Goal: Use online tool/utility: Utilize a website feature to perform a specific function

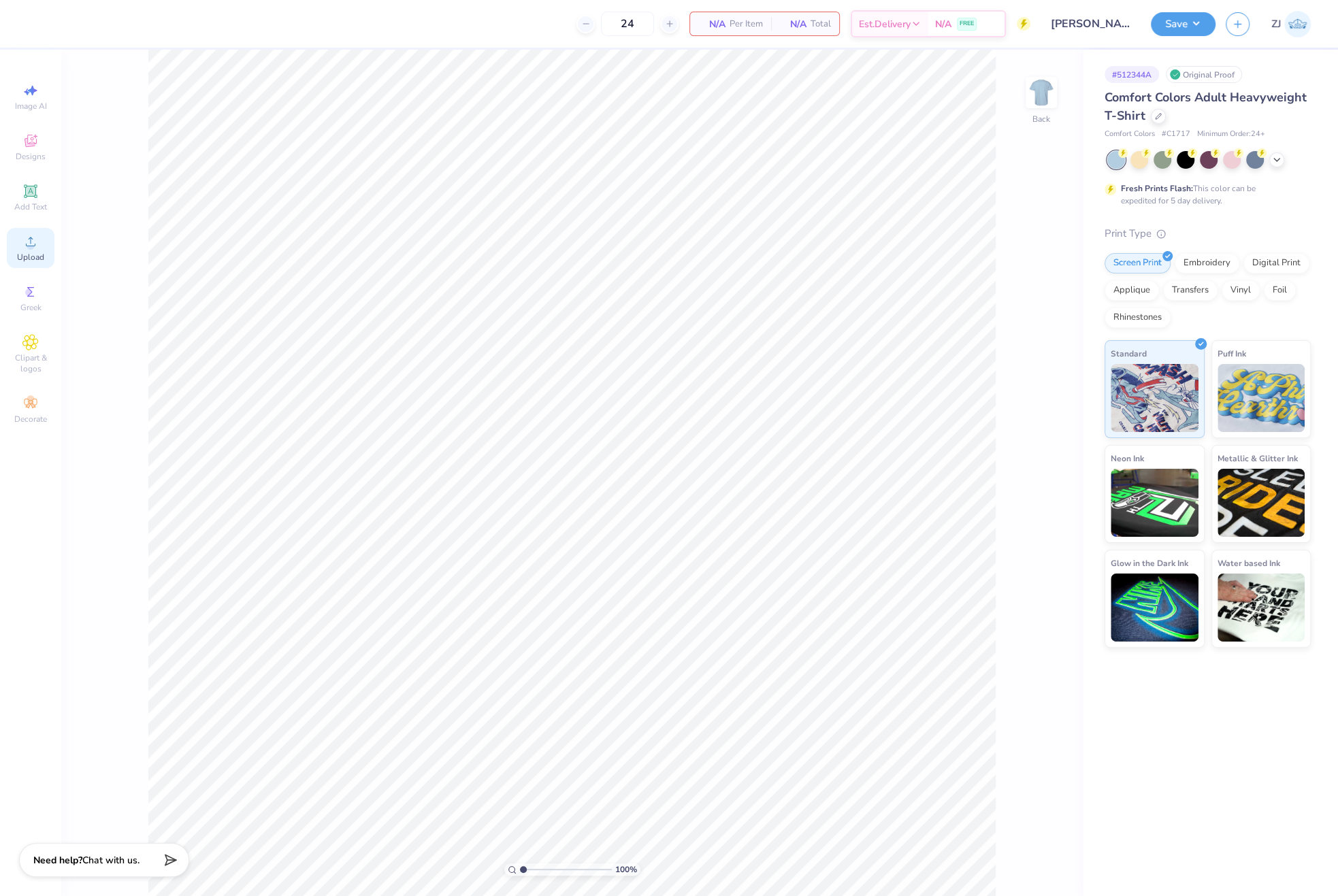
click at [44, 255] on div "Upload" at bounding box center [31, 248] width 48 height 40
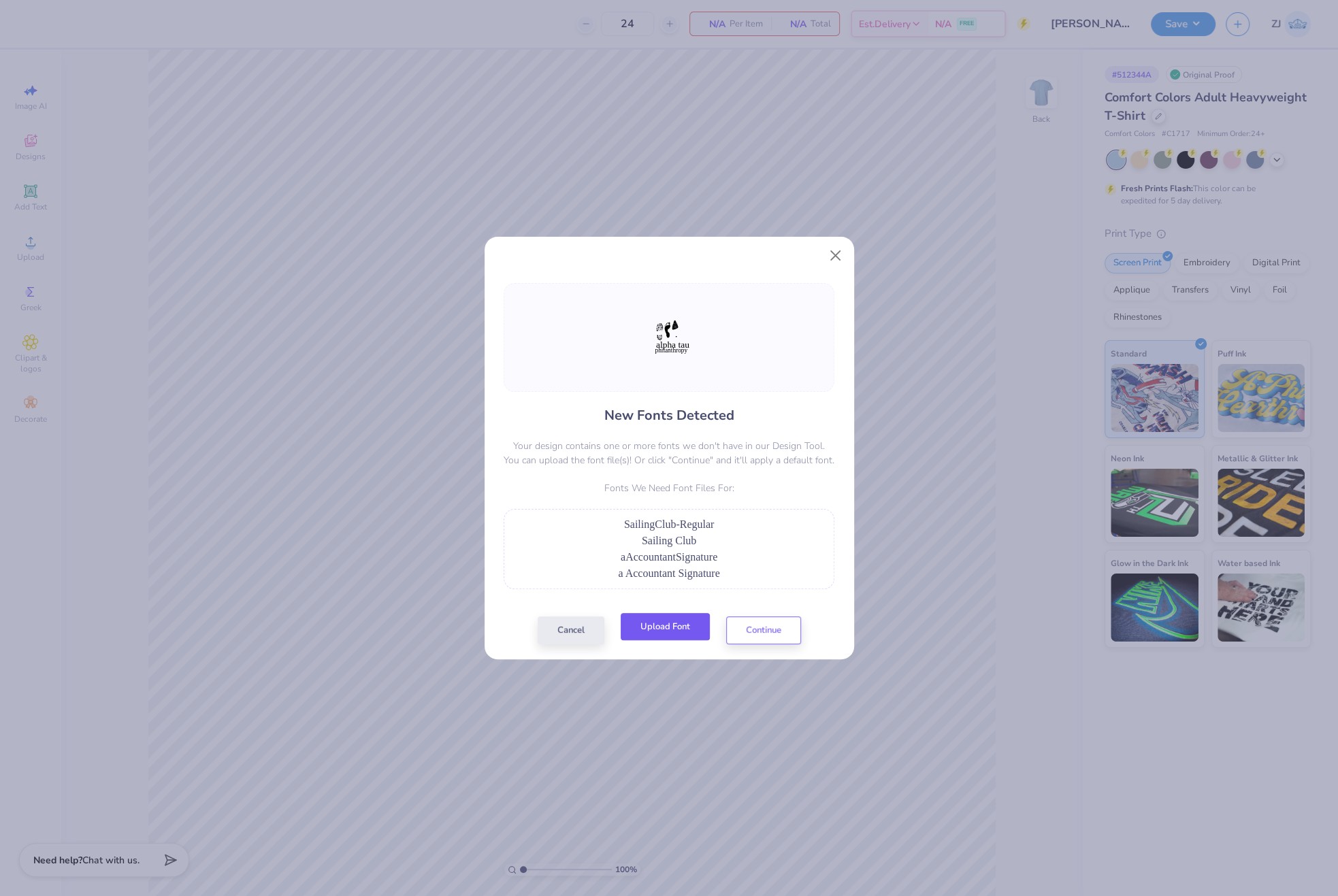
click at [679, 633] on button "Upload Font" at bounding box center [665, 627] width 89 height 28
click at [675, 629] on button "Upload Font" at bounding box center [665, 627] width 89 height 28
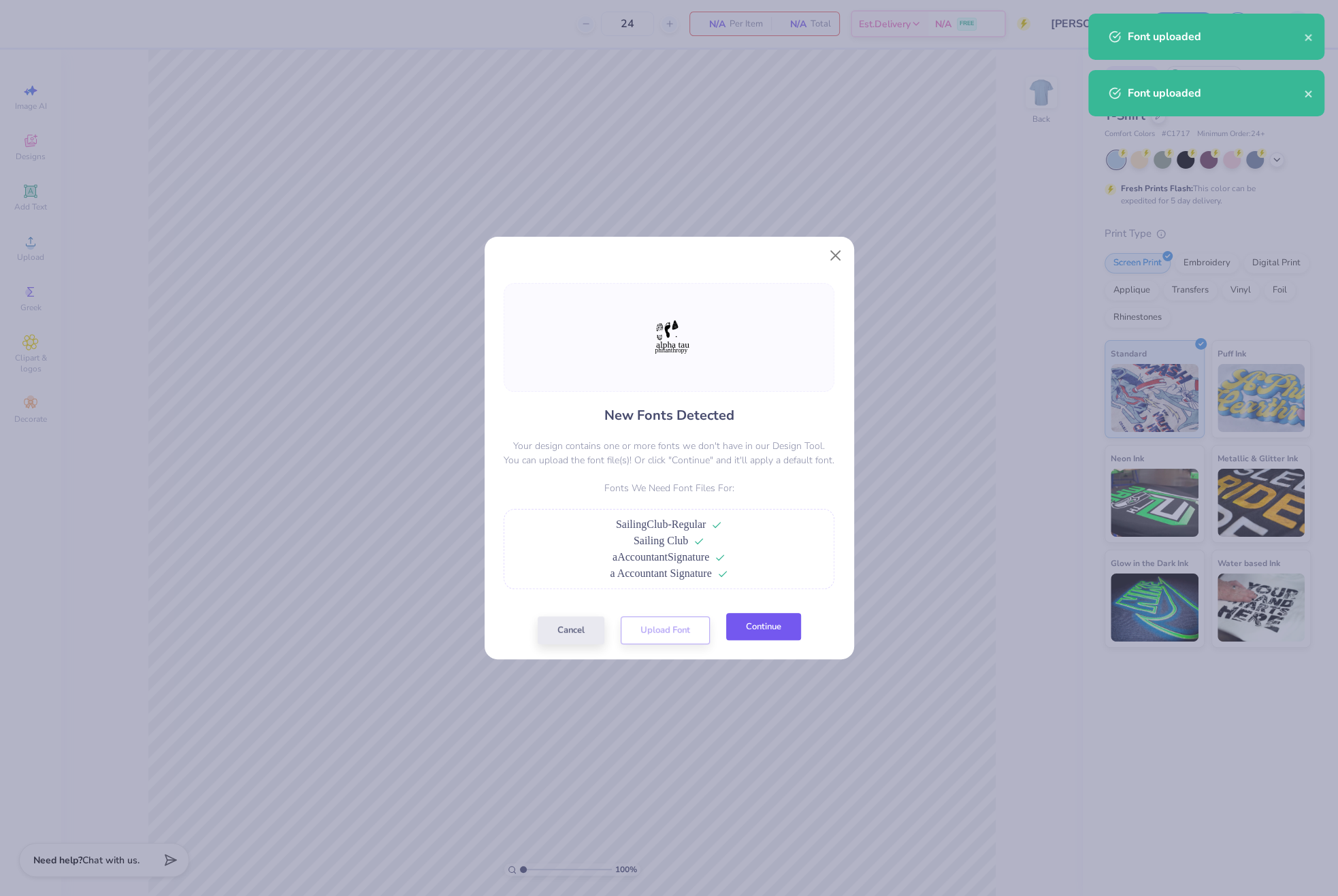
click at [761, 629] on button "Continue" at bounding box center [763, 627] width 75 height 28
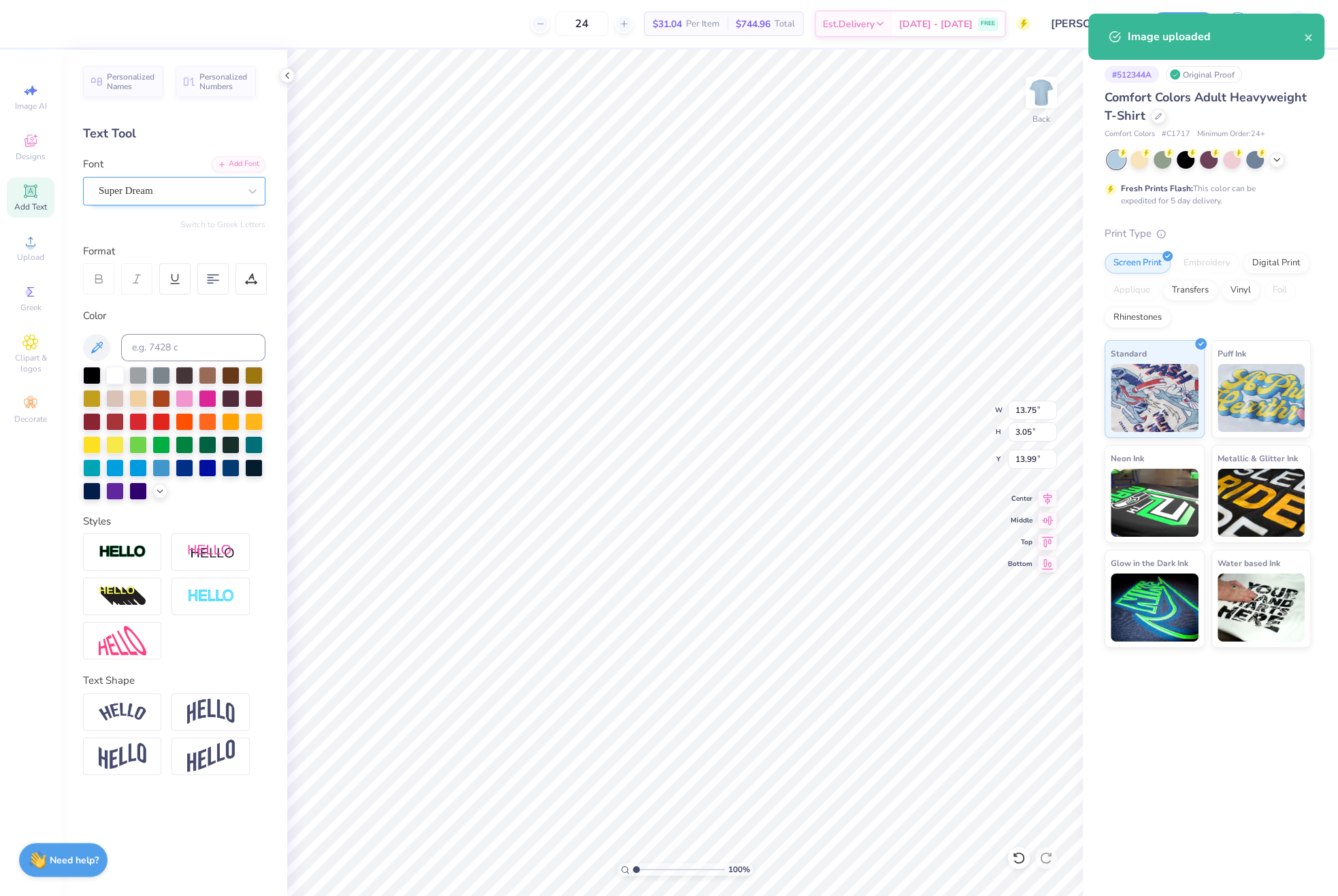
click at [140, 191] on div "Super Dream" at bounding box center [168, 191] width 143 height 21
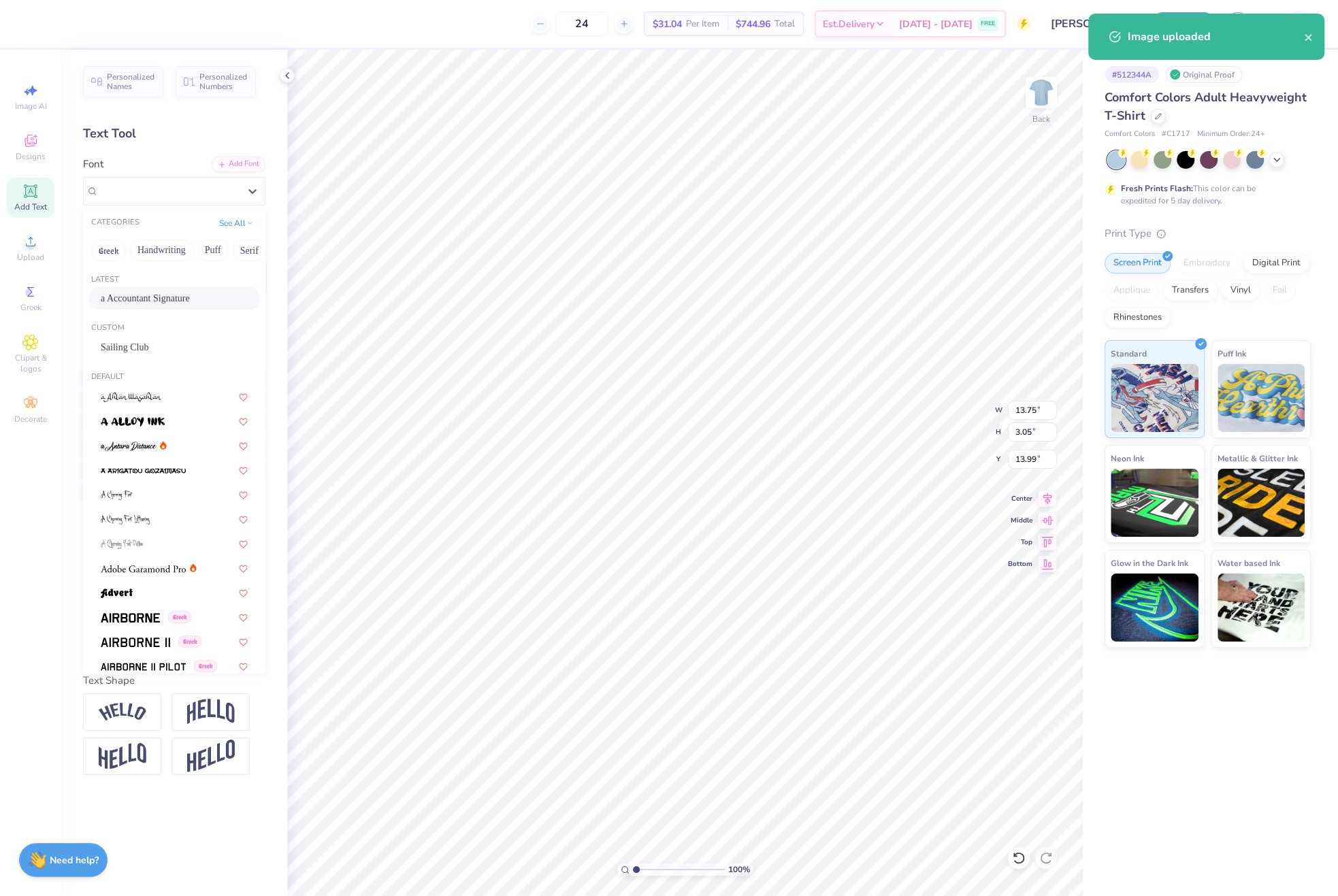
click at [145, 290] on div "a Accountant Signature" at bounding box center [174, 299] width 172 height 22
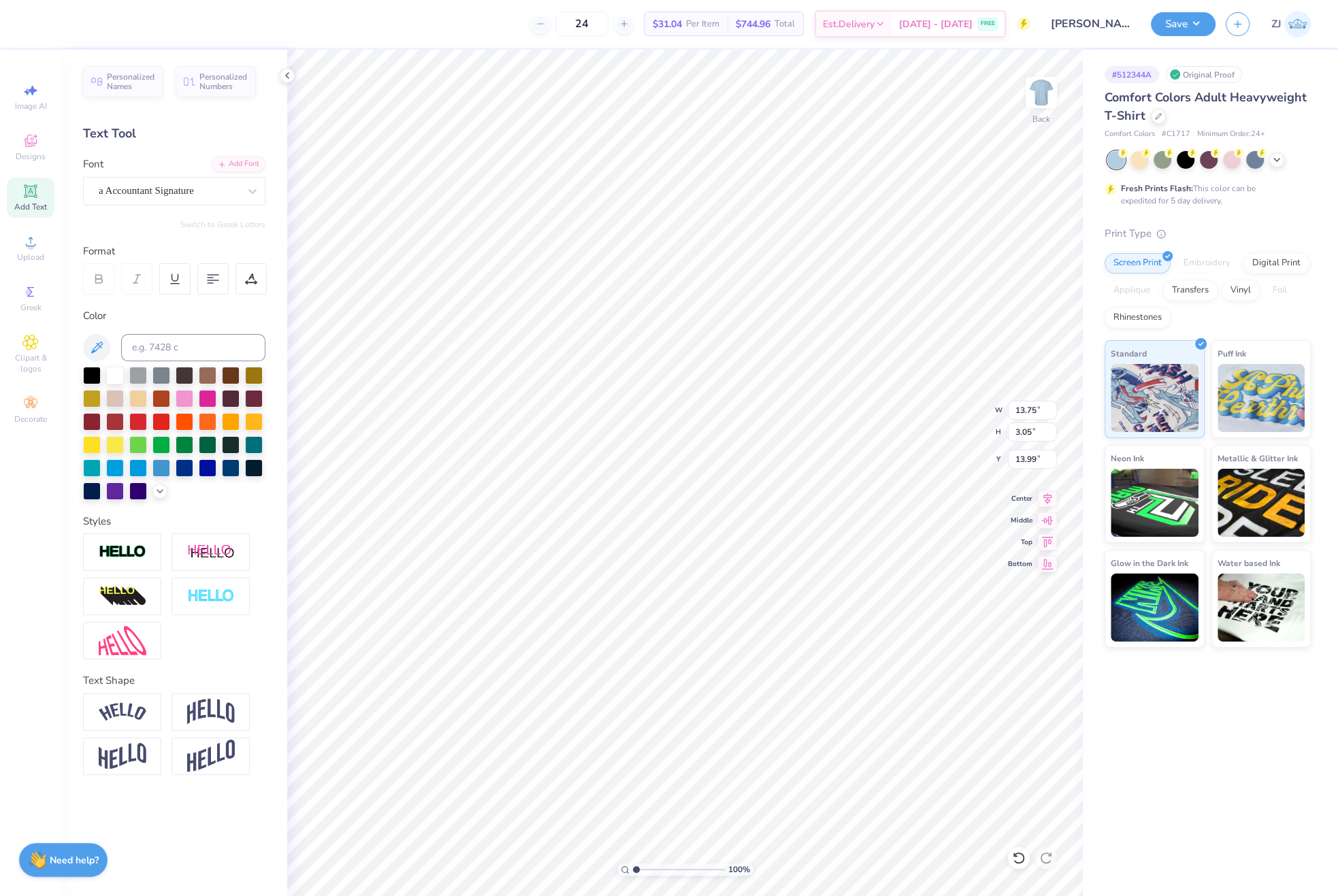
type input "10.27"
type input "2.95"
type input "13.92"
click at [136, 190] on div "a Accountant Signature" at bounding box center [168, 191] width 143 height 21
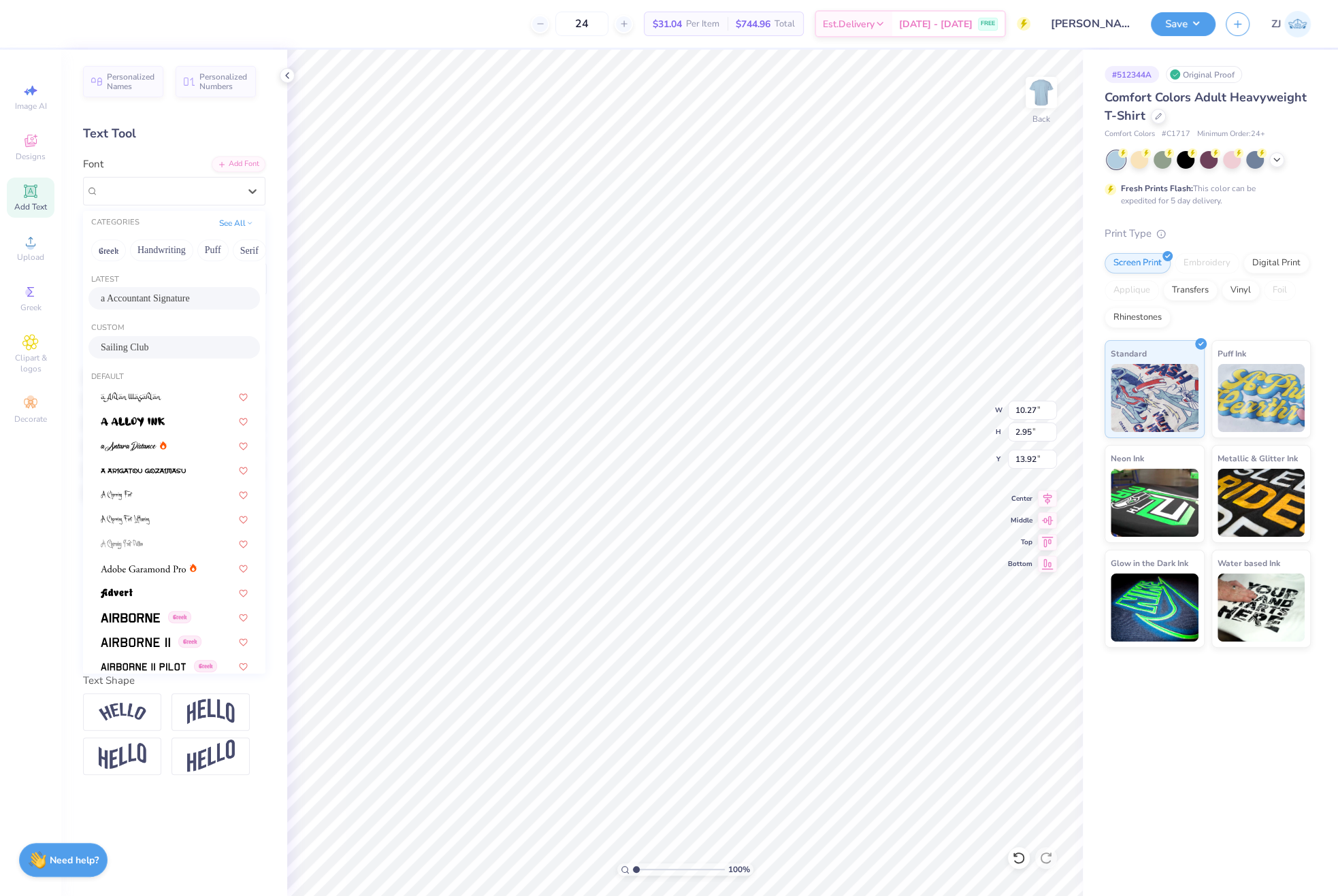
click at [140, 349] on div "Sailing Club" at bounding box center [173, 348] width 147 height 15
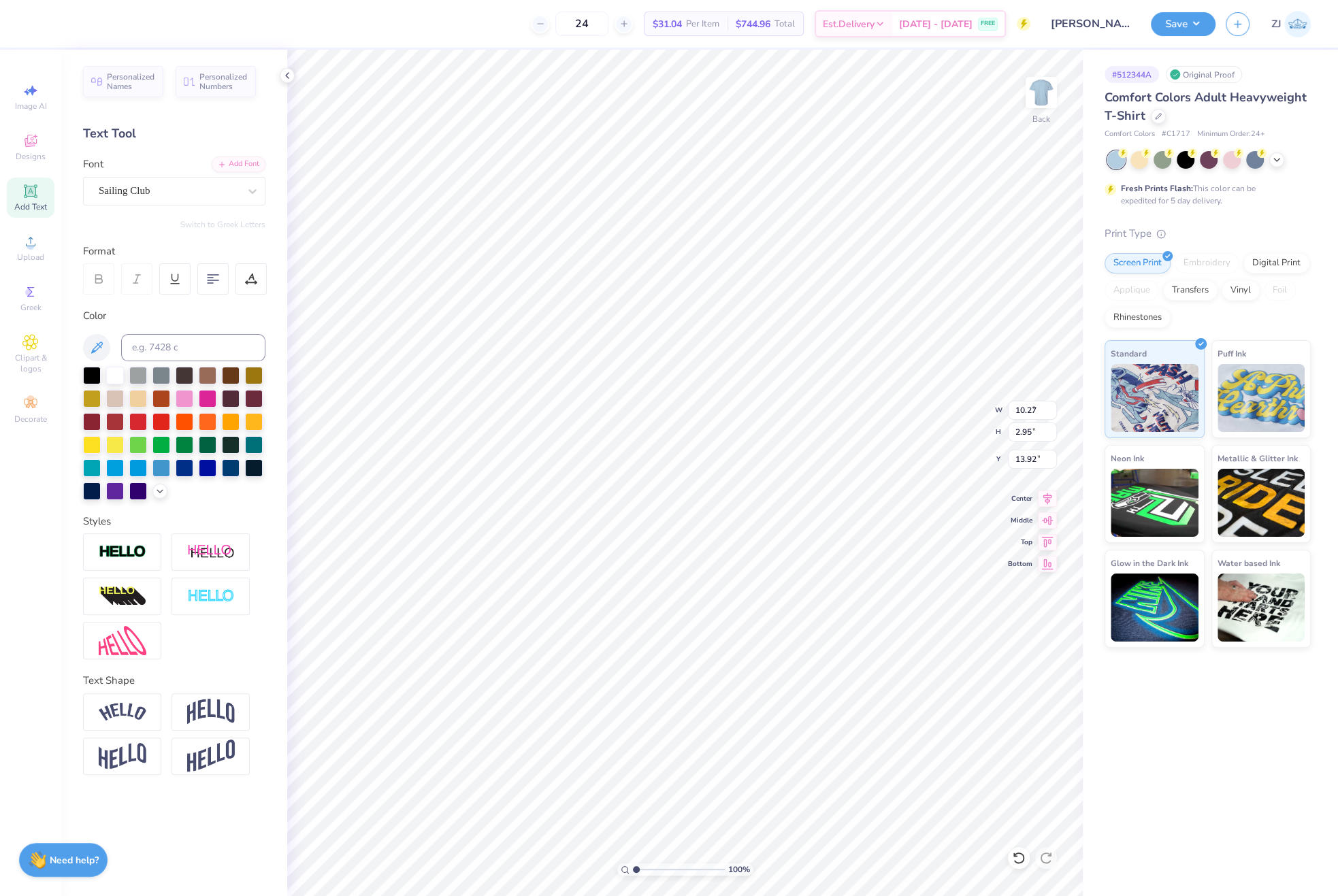
type input "8.96"
type input "2.92"
type input "13.94"
click at [117, 195] on div "Super Dream" at bounding box center [168, 191] width 143 height 21
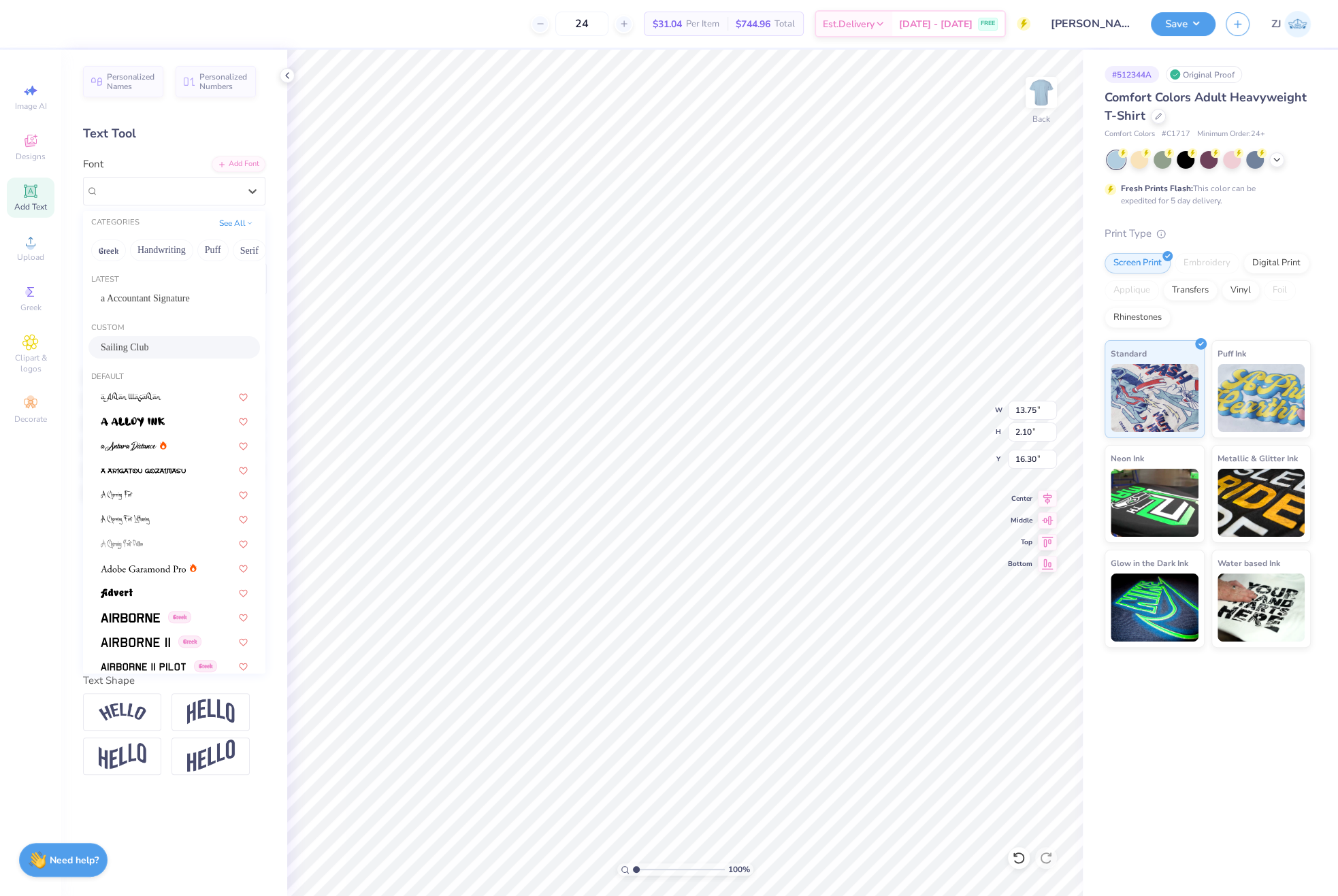
click at [145, 342] on div "Sailing Club" at bounding box center [173, 348] width 147 height 15
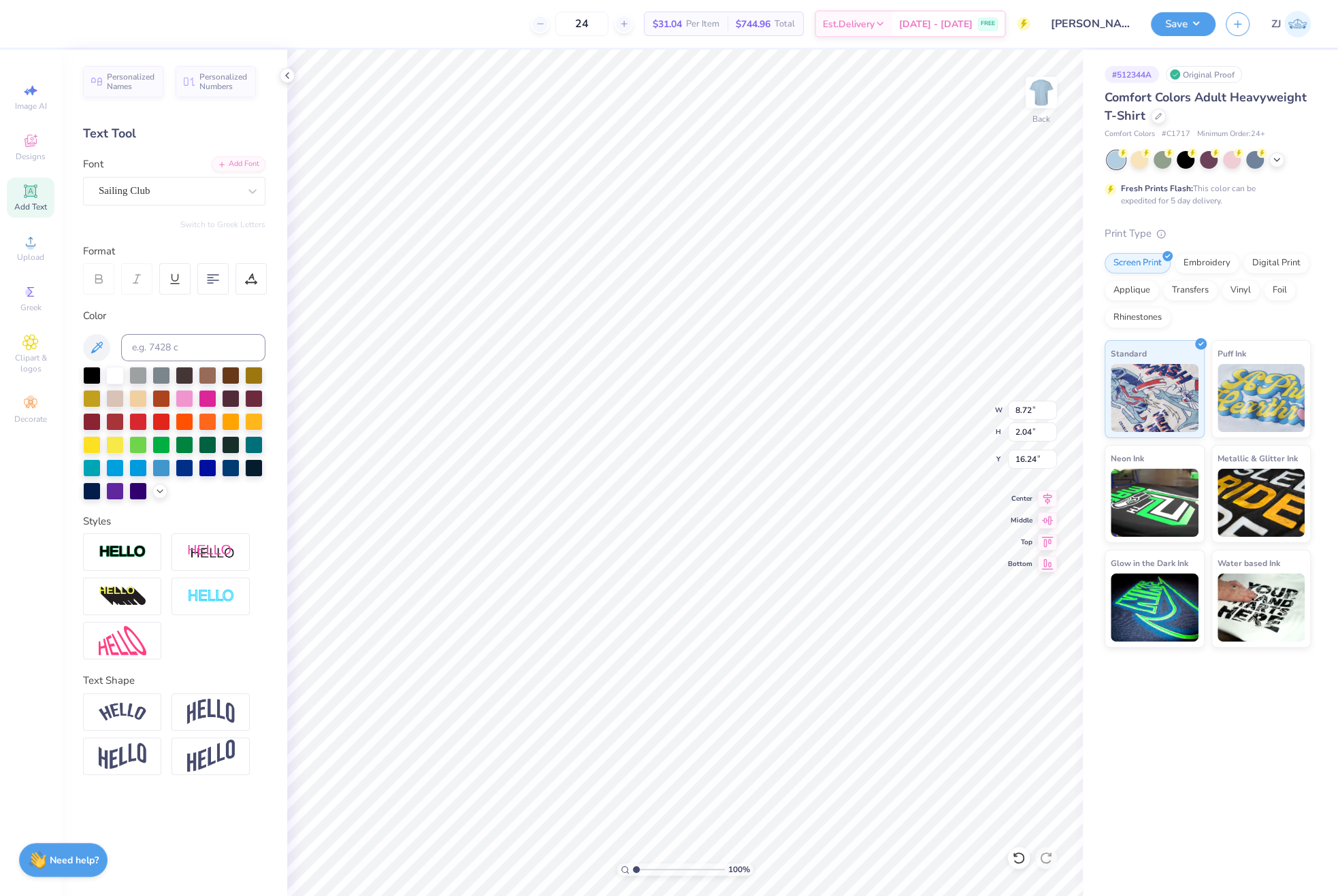
type input "8.72"
type input "2.04"
type input "16.24"
click at [1042, 493] on icon at bounding box center [1047, 496] width 19 height 16
type input "8.96"
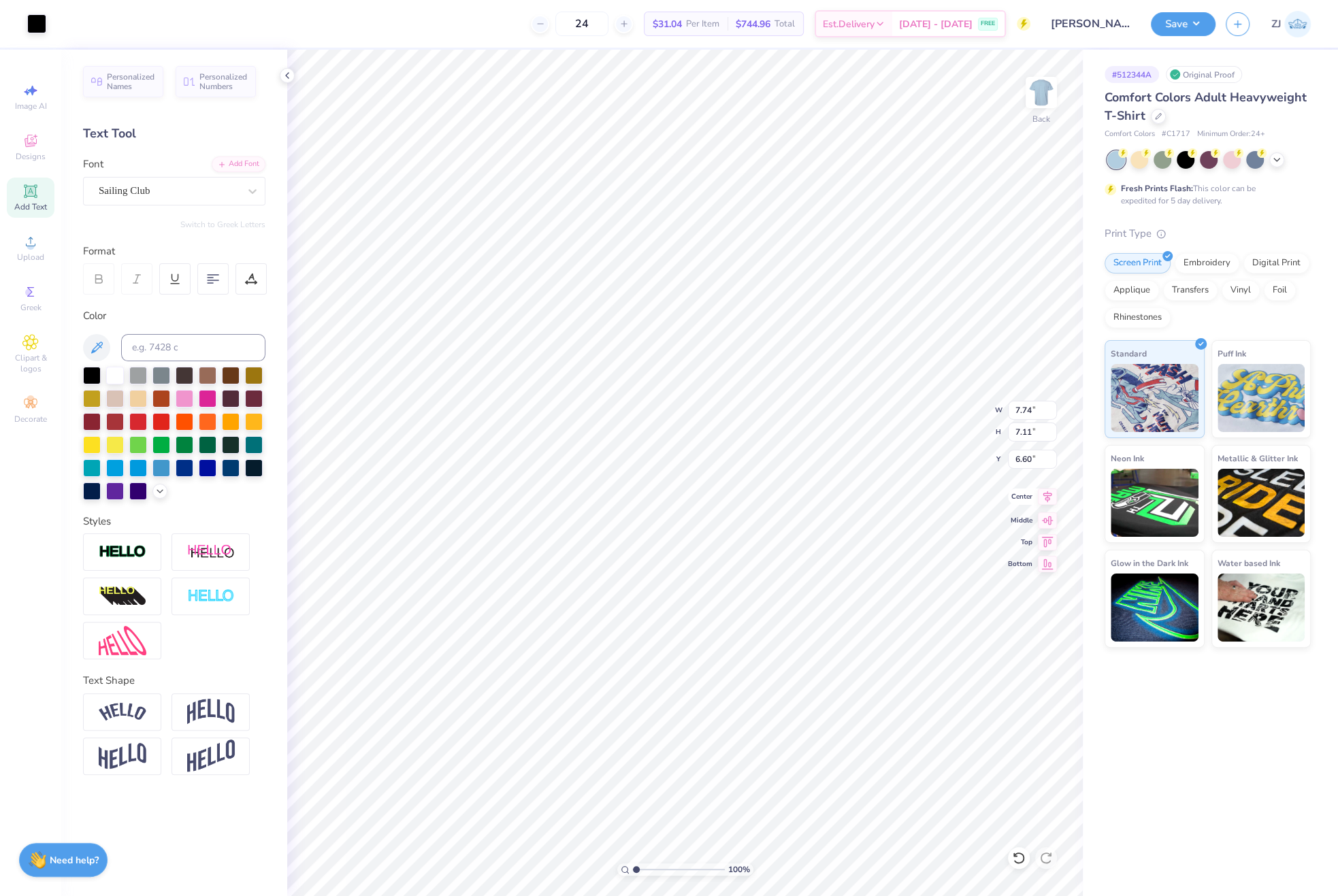
type input "2.92"
type input "13.94"
click at [1050, 496] on icon at bounding box center [1047, 496] width 19 height 16
type input "8.72"
type input "2.04"
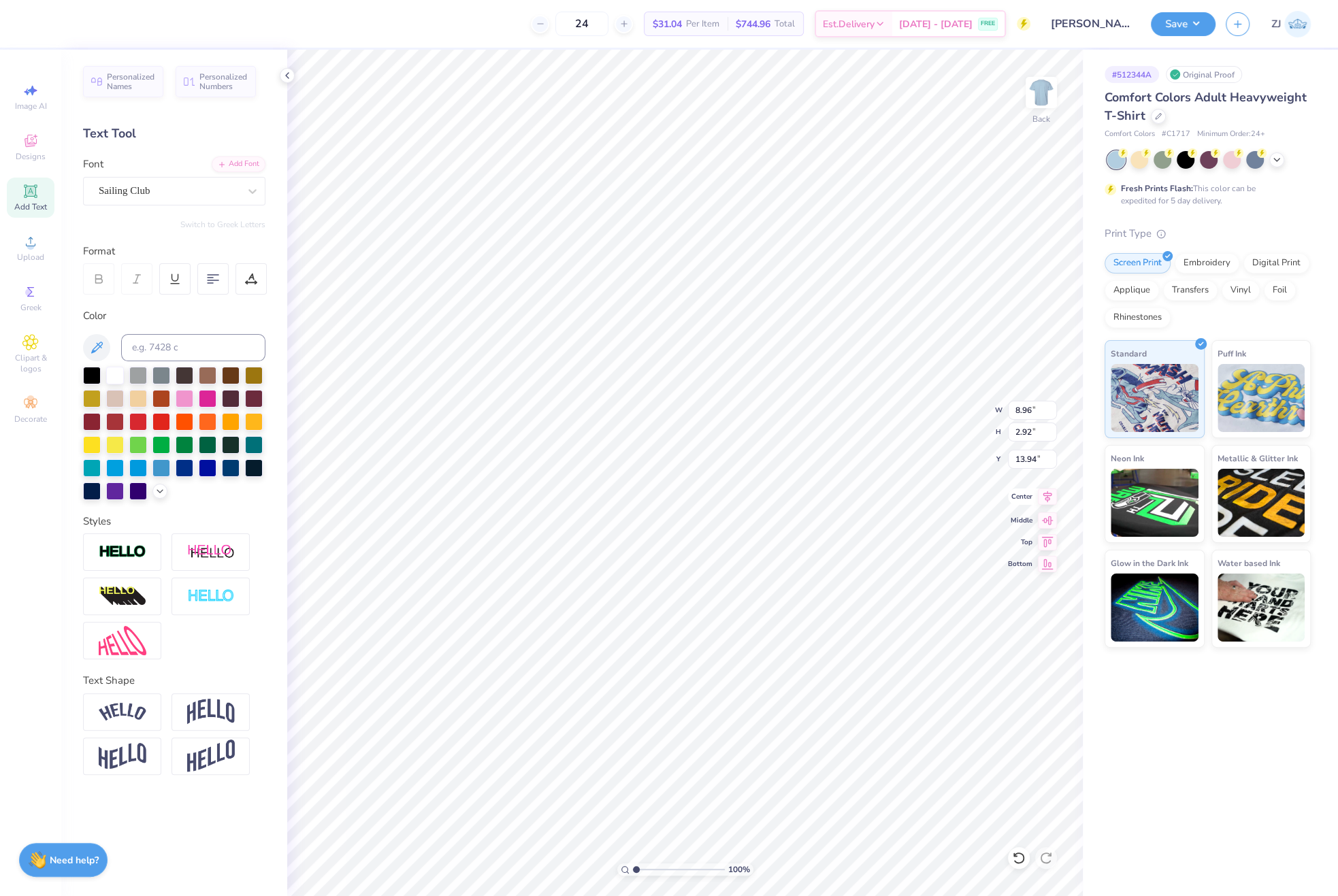
type input "16.24"
click at [143, 185] on div "Sailing Club" at bounding box center [168, 191] width 143 height 21
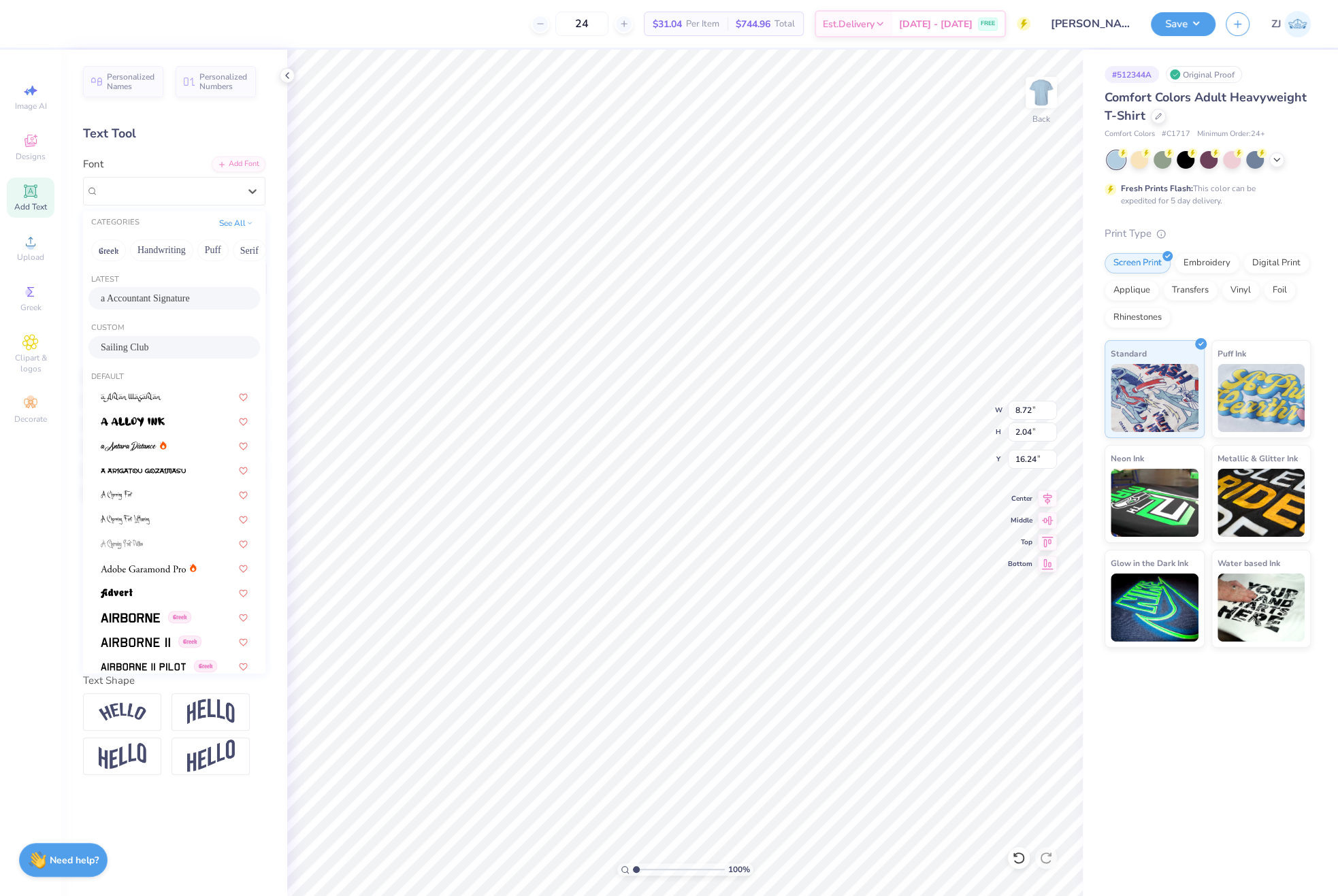
click at [124, 295] on span "a Accountant Signature" at bounding box center [145, 298] width 89 height 15
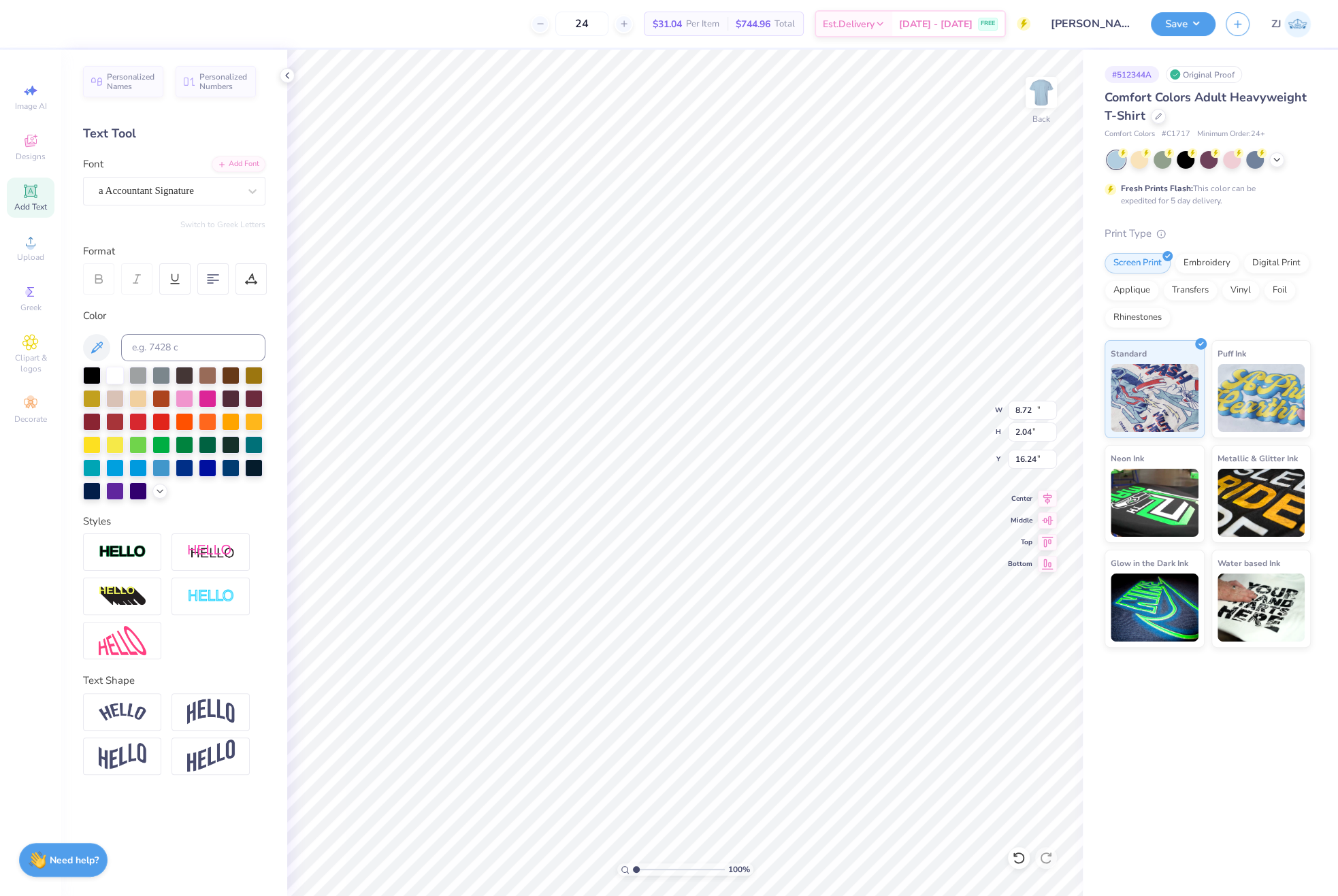
type input "10.05"
type input "2.32"
type input "16.10"
click at [1044, 497] on icon at bounding box center [1047, 496] width 19 height 16
click at [1026, 410] on input "10.05" at bounding box center [1032, 410] width 49 height 19
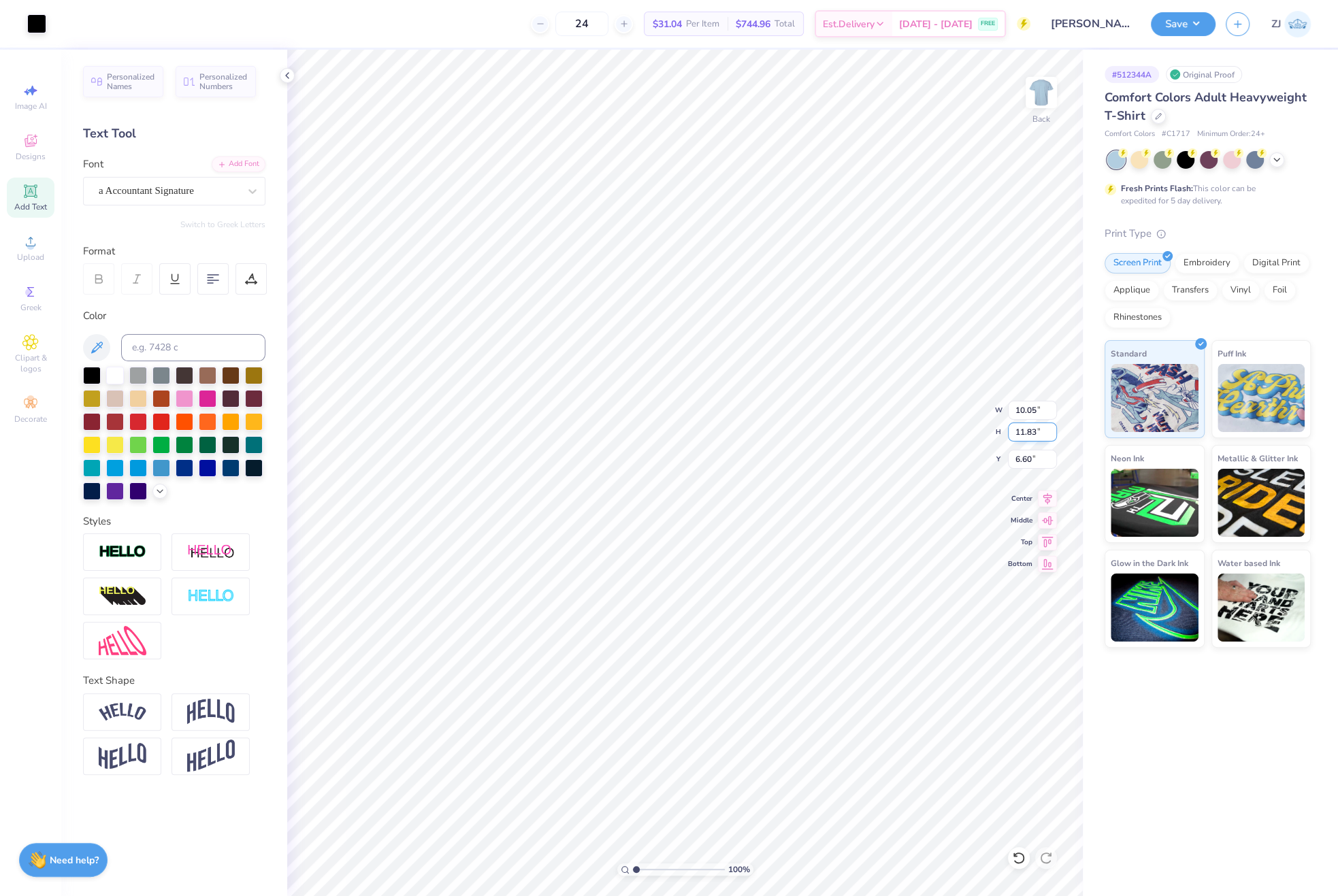
click at [1044, 422] on input "11.83" at bounding box center [1032, 432] width 49 height 19
type input "3.5"
type input "2.97"
type input "3.50"
type input "10.76"
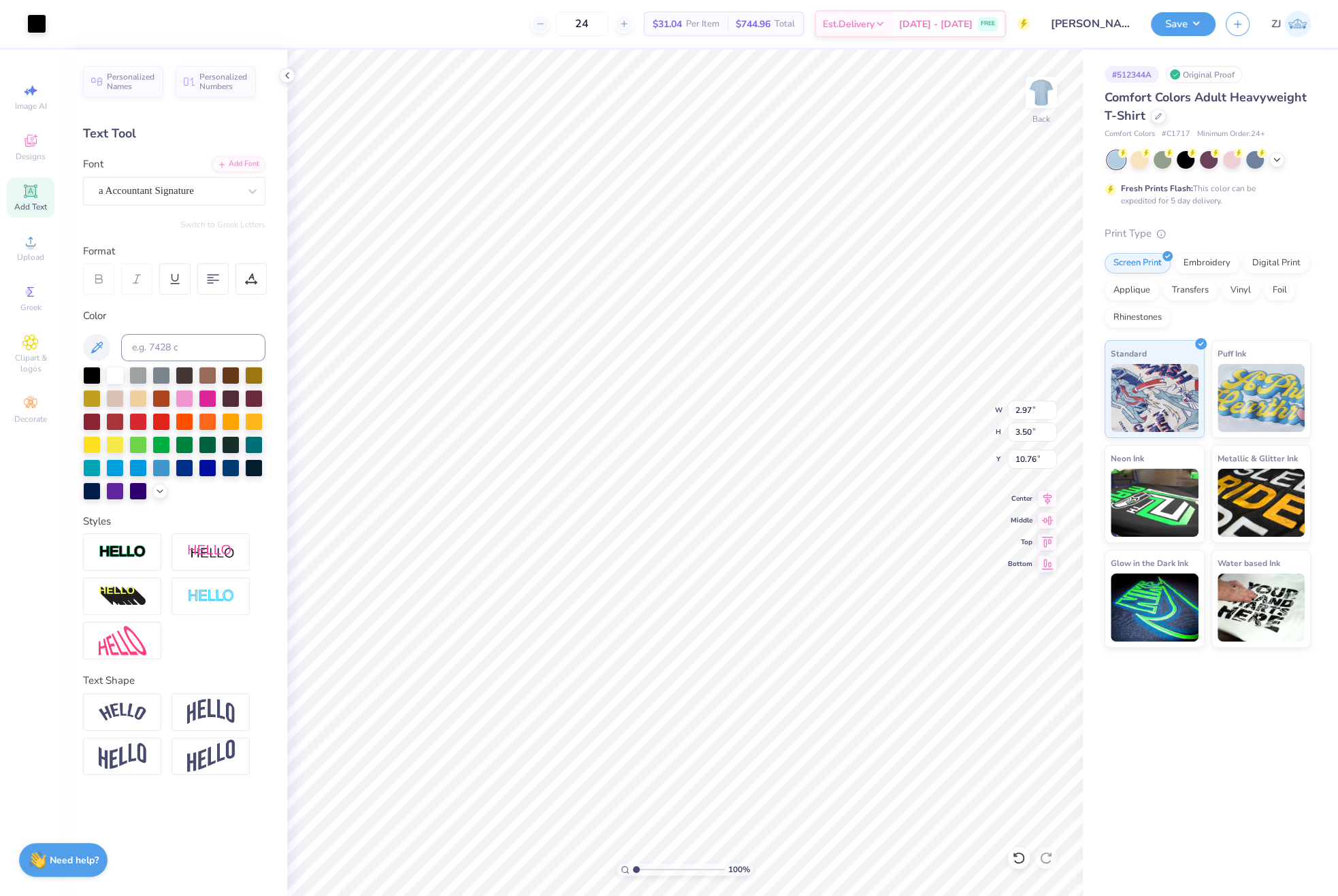
type input "3.00"
click at [1040, 94] on img at bounding box center [1041, 92] width 54 height 54
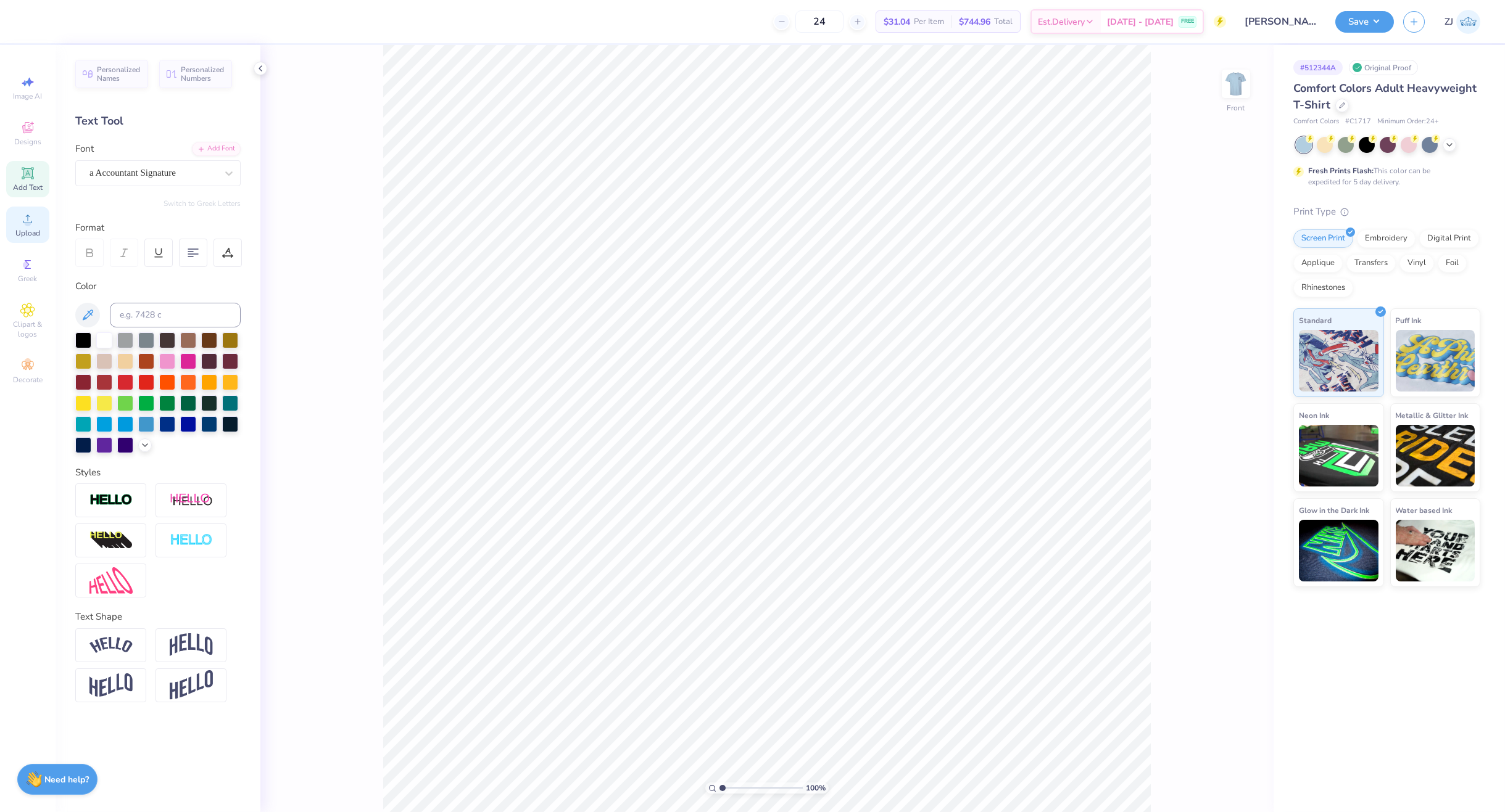
click at [20, 213] on icon at bounding box center [27, 219] width 15 height 15
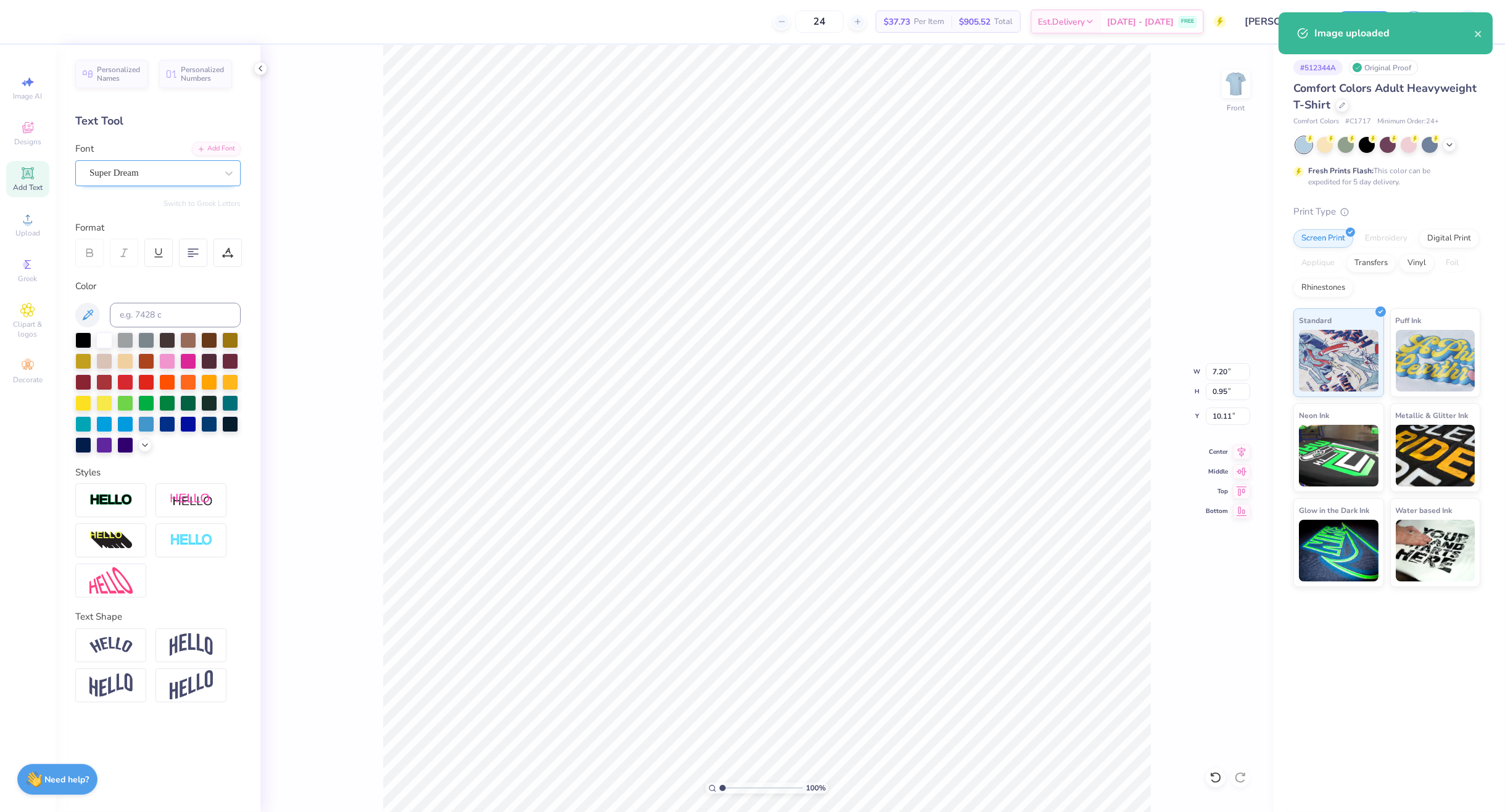
click at [160, 166] on div "Super Dream" at bounding box center [153, 173] width 130 height 19
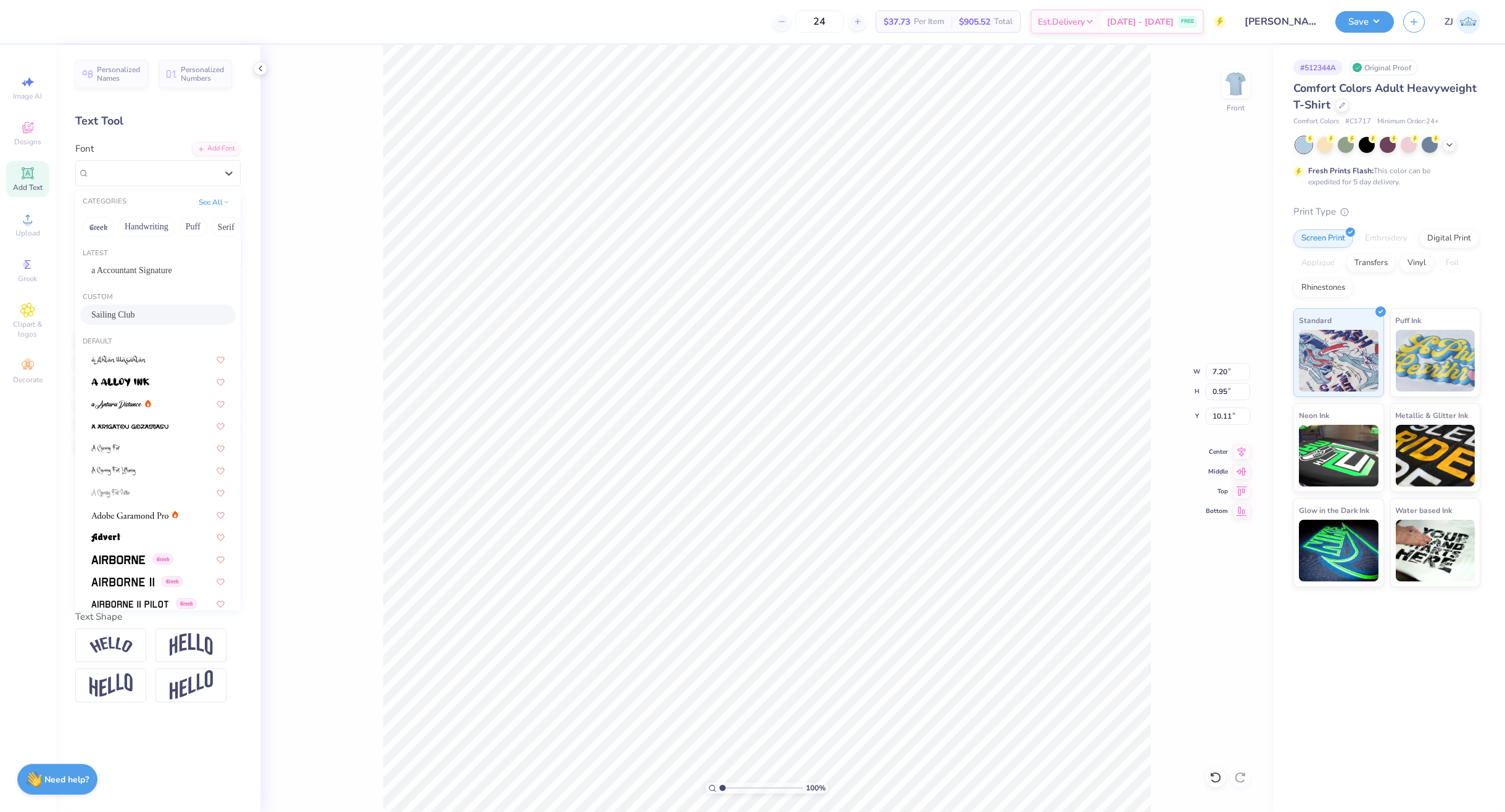
click at [125, 310] on div "Sailing Club" at bounding box center [157, 315] width 133 height 13
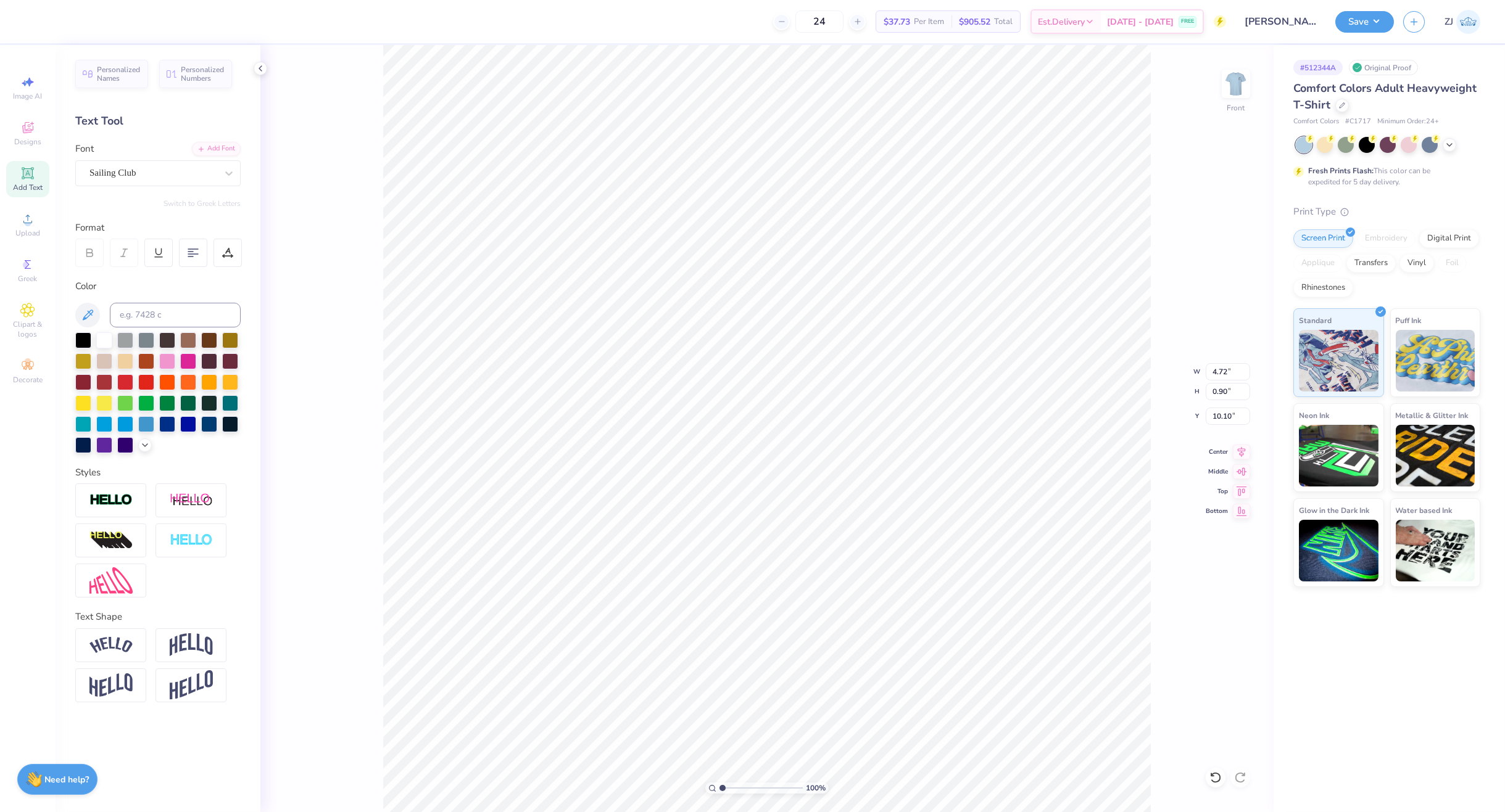
type input "4.72"
type input "0.90"
type input "10.10"
type input "6.06"
type input "0.95"
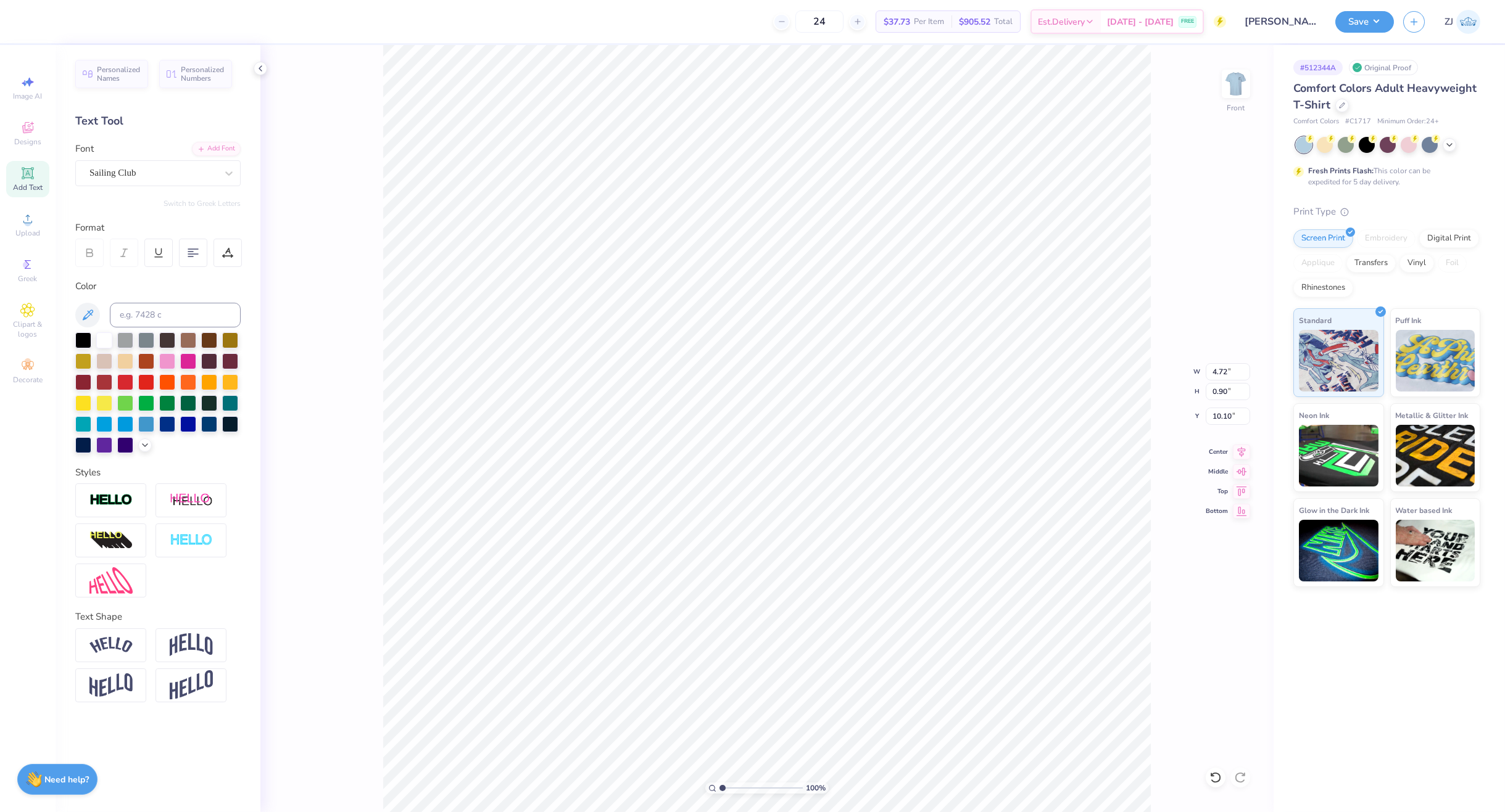
type input "10.91"
click at [124, 171] on div "Super Dream" at bounding box center [153, 173] width 130 height 19
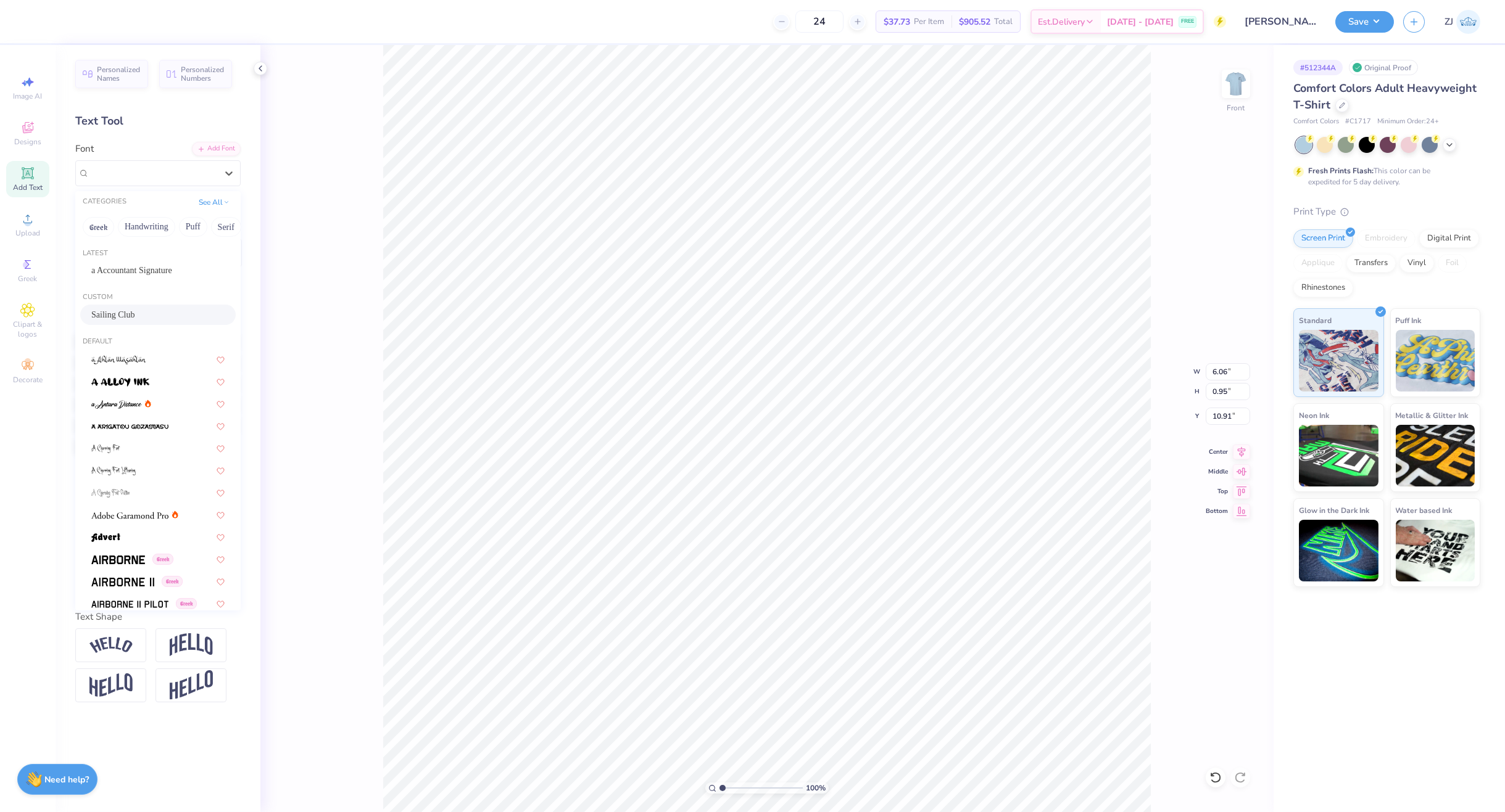
click at [130, 311] on div "Sailing Club" at bounding box center [157, 315] width 133 height 13
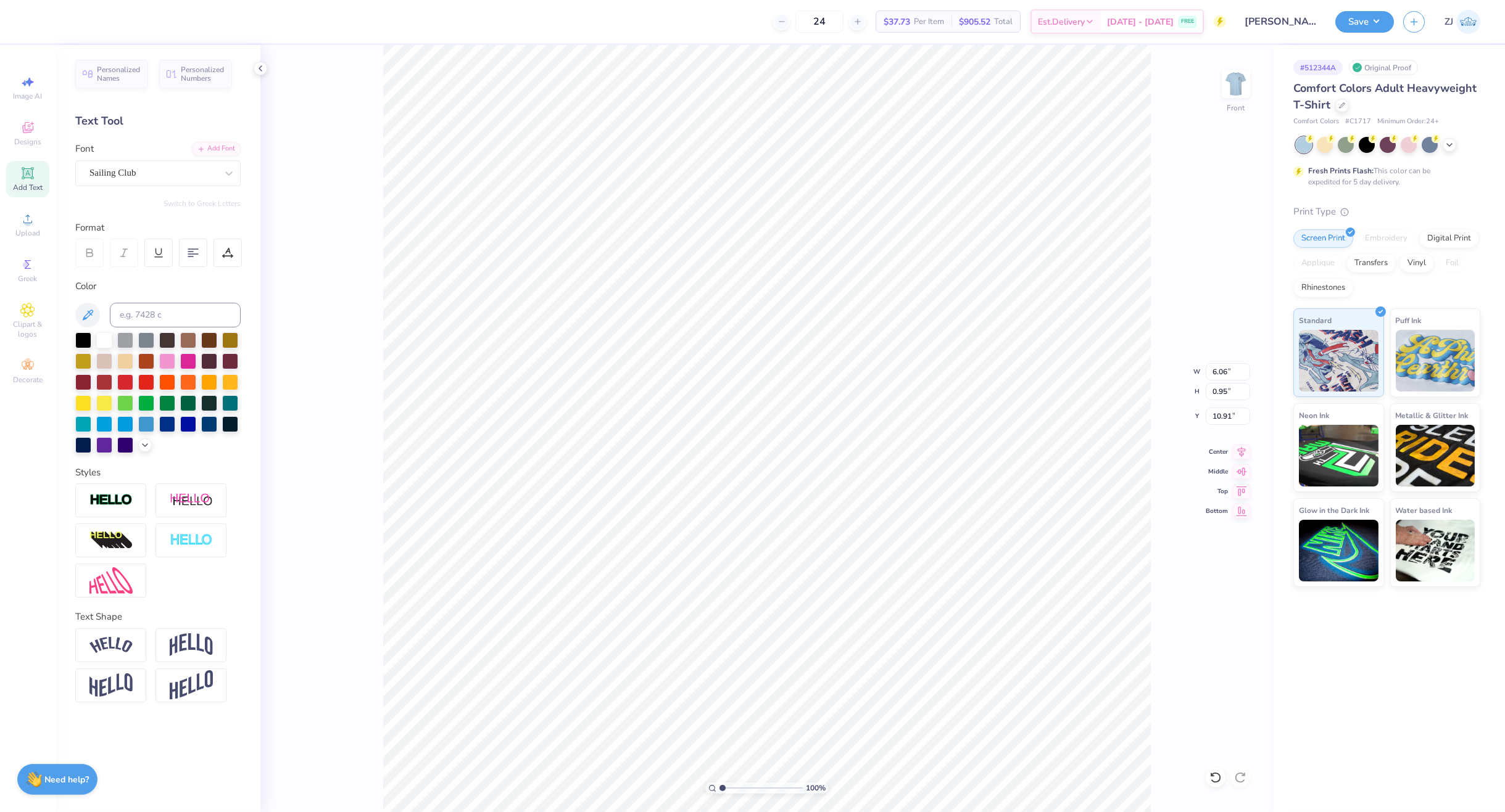
type input "3.83"
type input "0.90"
click at [854, 767] on li "Send to Back" at bounding box center [850, 772] width 97 height 24
click at [135, 187] on div "Personalized Names Personalized Numbers Text Tool Add Font Font Super Dream Swi…" at bounding box center [157, 429] width 205 height 767
click at [135, 177] on div "Super Dream" at bounding box center [153, 173] width 130 height 19
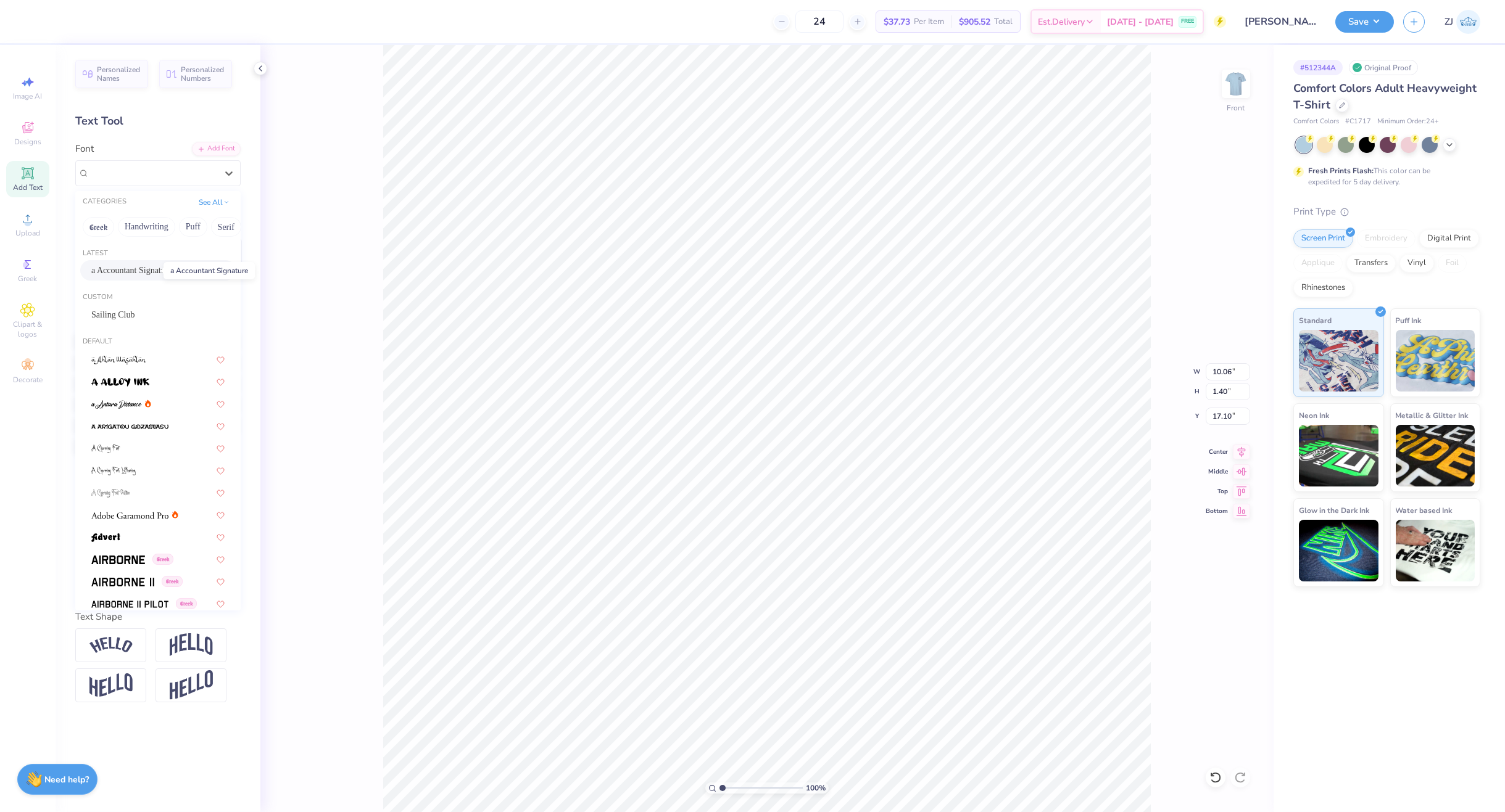
click at [132, 270] on span "a Accountant Signature" at bounding box center [132, 270] width 81 height 13
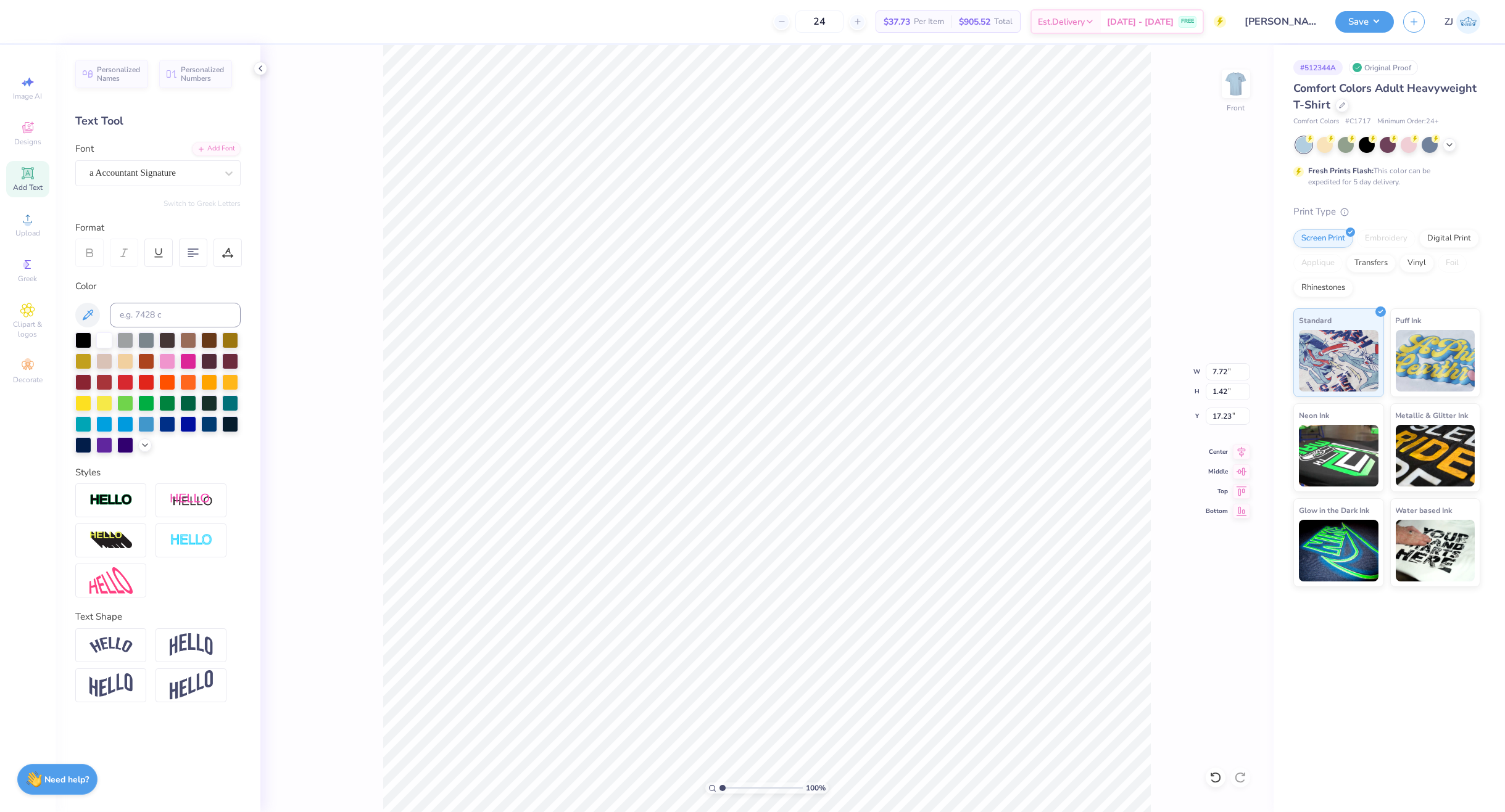
type input "7.72"
type input "1.42"
type input "17.23"
click at [126, 184] on div "Super Dream" at bounding box center [158, 173] width 166 height 26
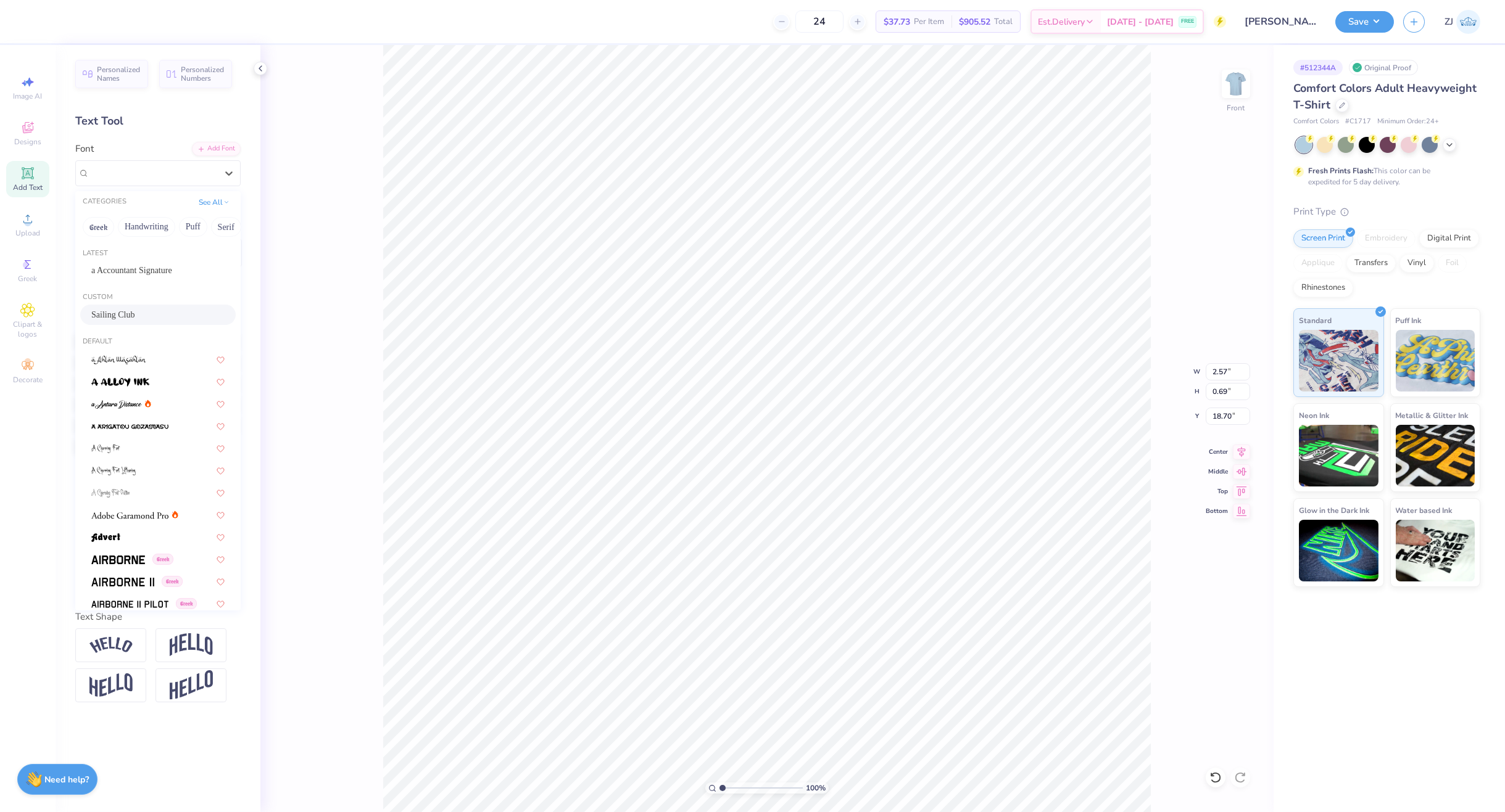
click at [118, 311] on span "Sailing Club" at bounding box center [113, 315] width 44 height 13
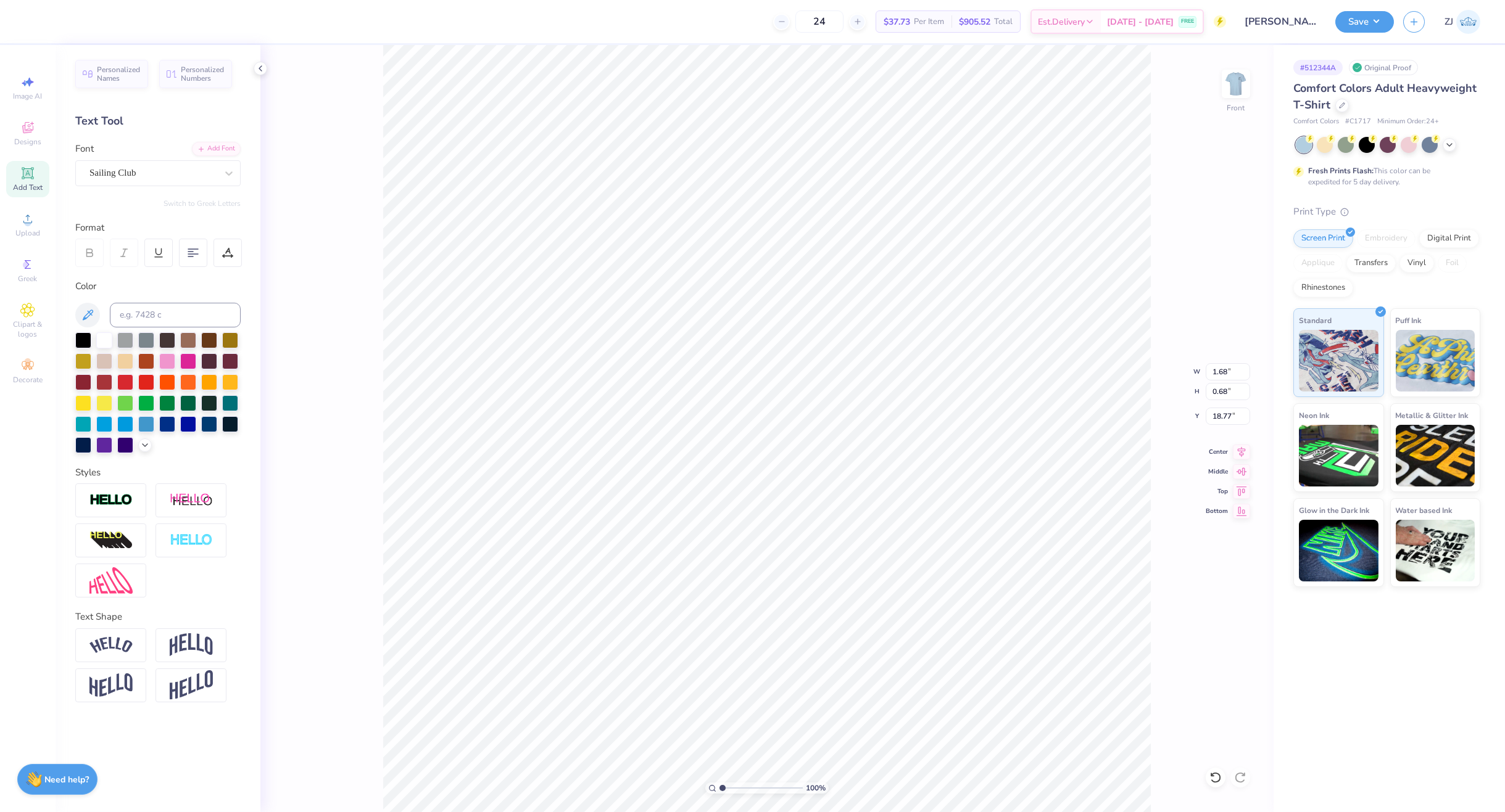
type input "1.68"
type input "0.68"
type input "18.77"
type input "7.65"
type input "2.89"
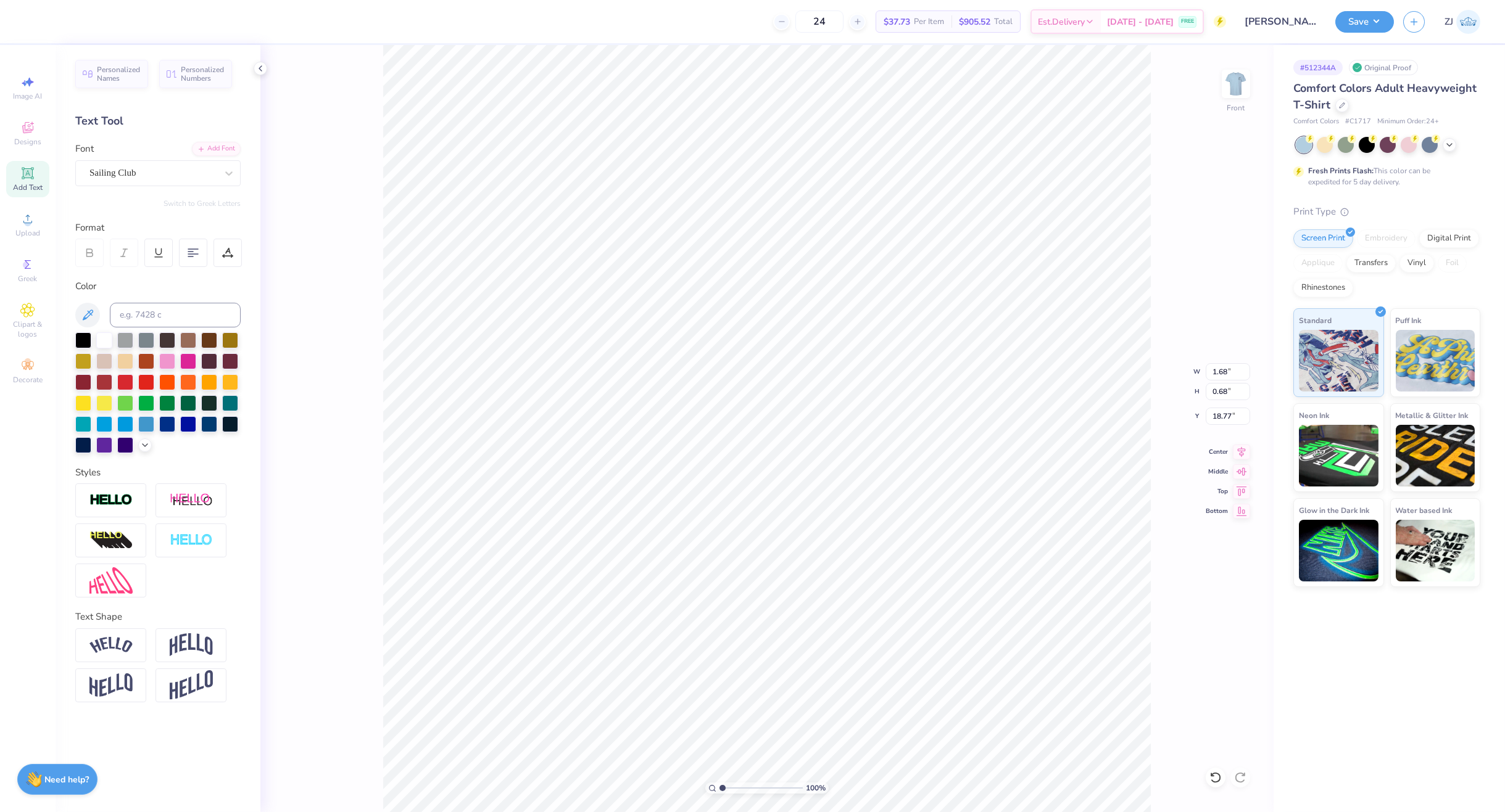
type input "18.00"
click at [123, 177] on div "Super Dream" at bounding box center [153, 173] width 130 height 19
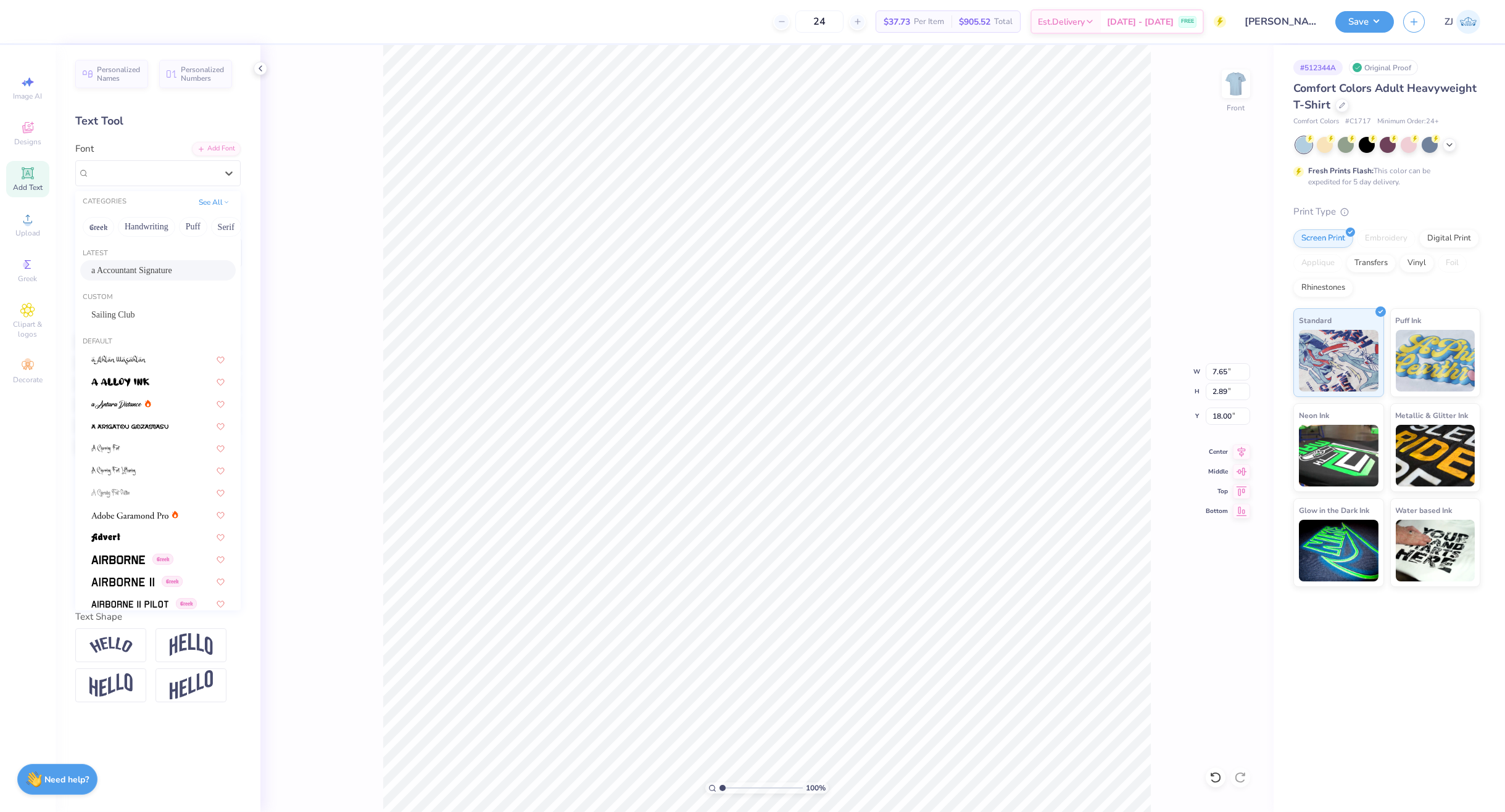
click at [128, 273] on span "a Accountant Signature" at bounding box center [132, 270] width 81 height 13
type input "5.19"
type input "2.47"
type input "18.47"
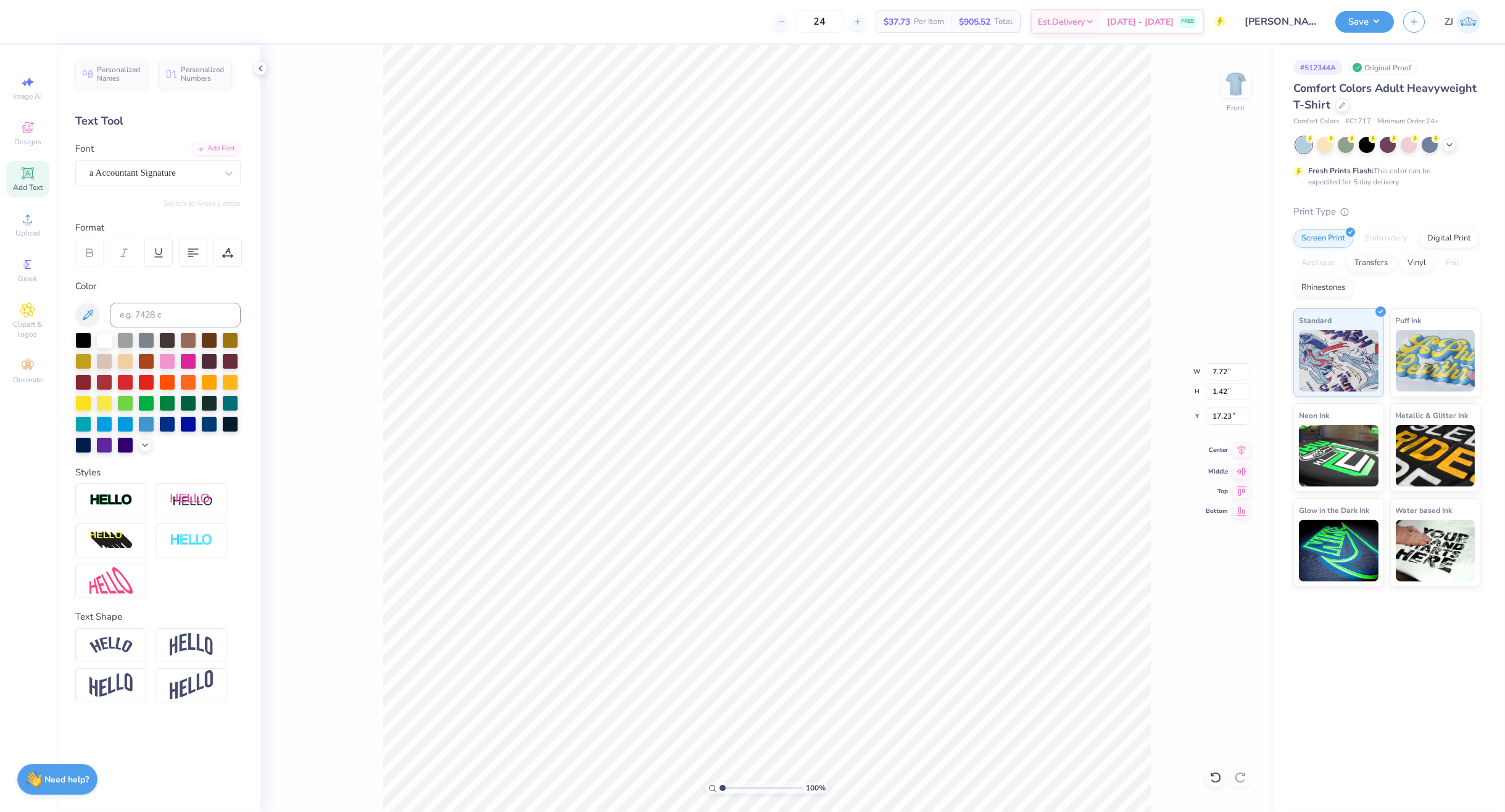
click at [1212, 446] on icon at bounding box center [1241, 450] width 17 height 15
type input "14.53"
type input "11.09"
type input "6.61"
click at [1212, 451] on icon at bounding box center [1241, 450] width 17 height 15
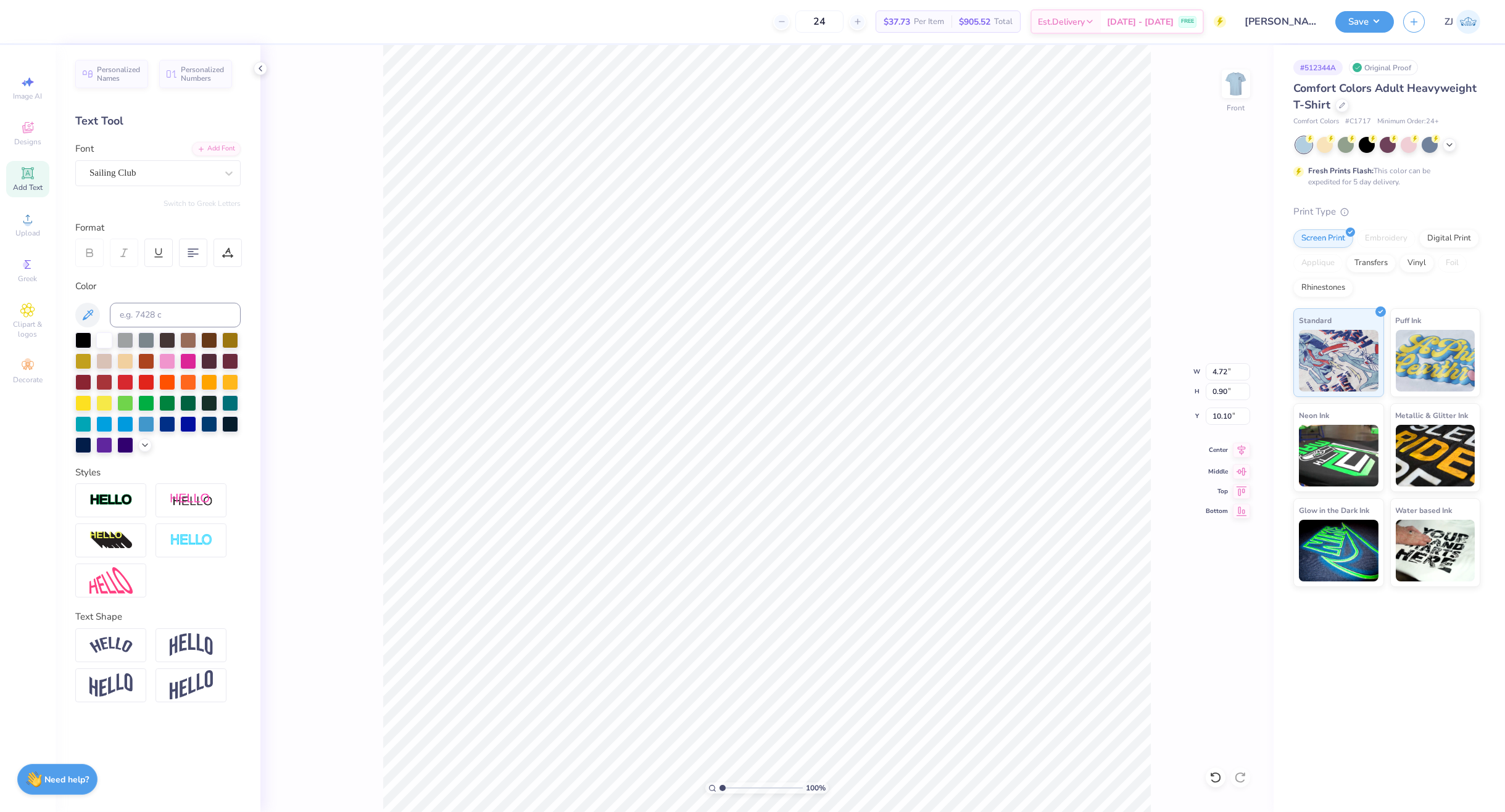
click at [1212, 452] on icon at bounding box center [1241, 450] width 17 height 15
type input "3.83"
type input "10.91"
click at [1212, 450] on icon at bounding box center [1241, 450] width 17 height 15
click at [1212, 451] on icon at bounding box center [1242, 450] width 8 height 10
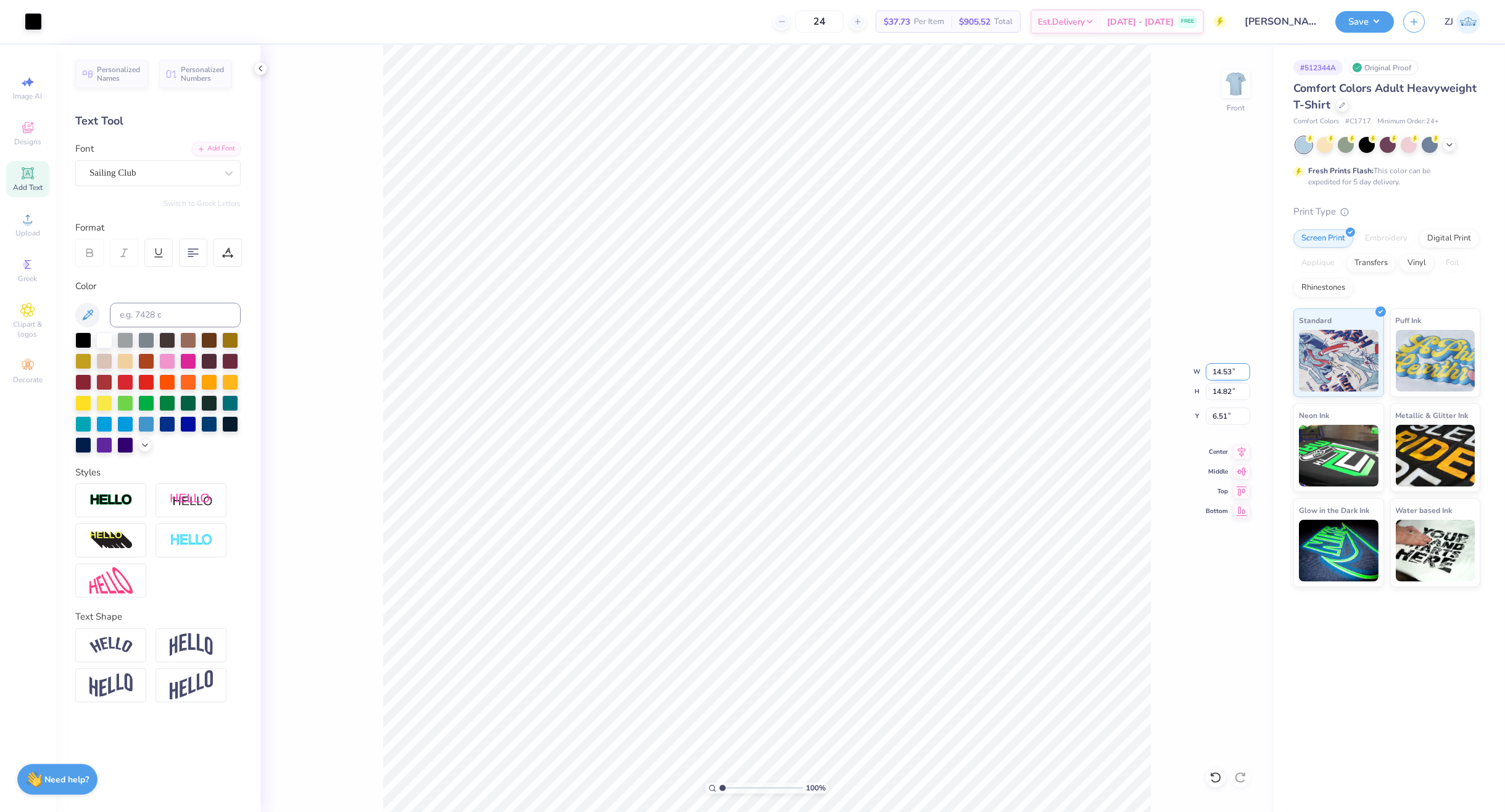
click at [1212, 368] on input "14.53" at bounding box center [1228, 372] width 44 height 17
type input "12.50"
type input "12.75"
click at [1212, 415] on input "7.55" at bounding box center [1228, 416] width 44 height 17
type input "3.00"
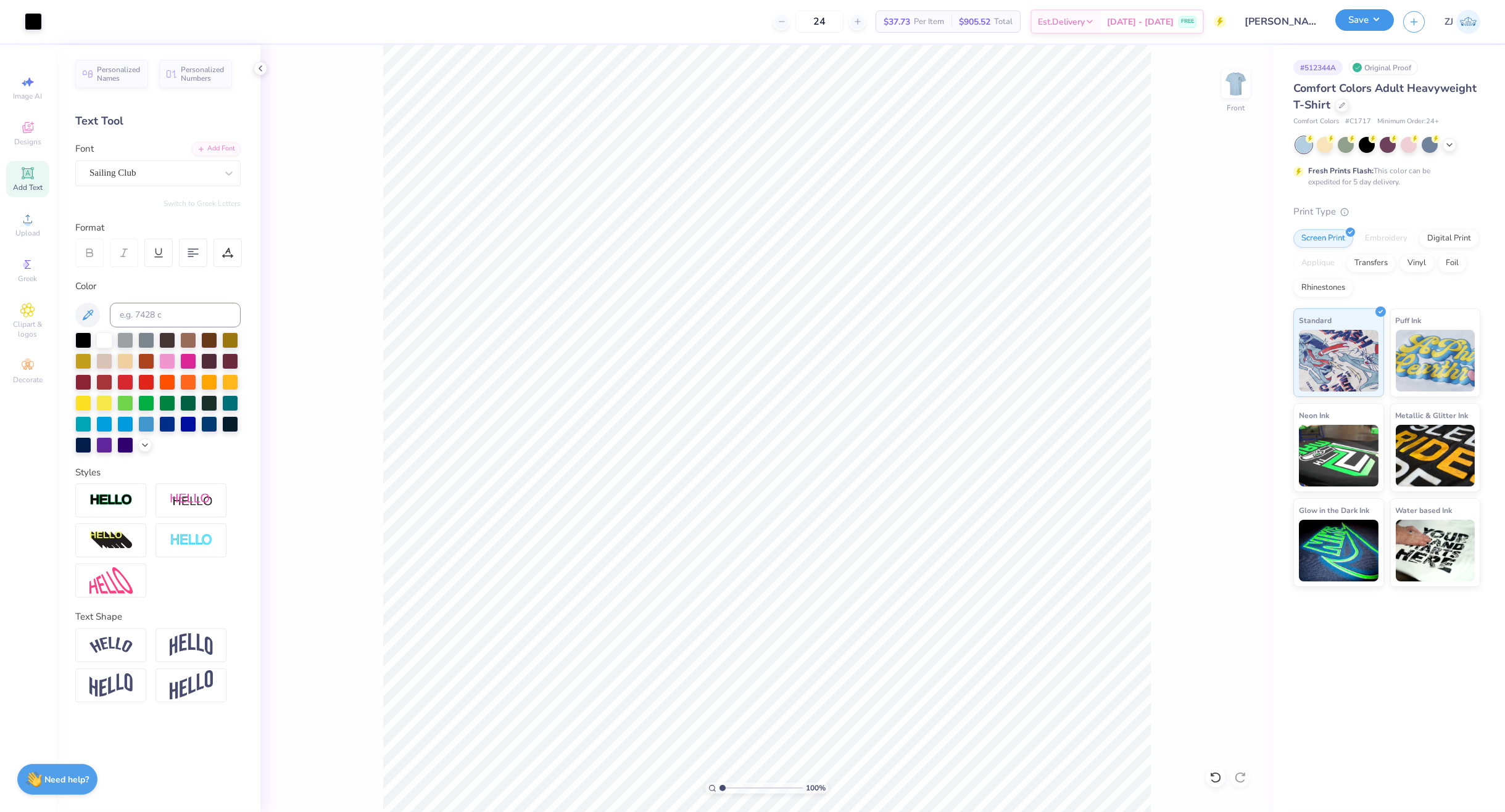
click at [1212, 24] on button "Save" at bounding box center [1364, 20] width 58 height 22
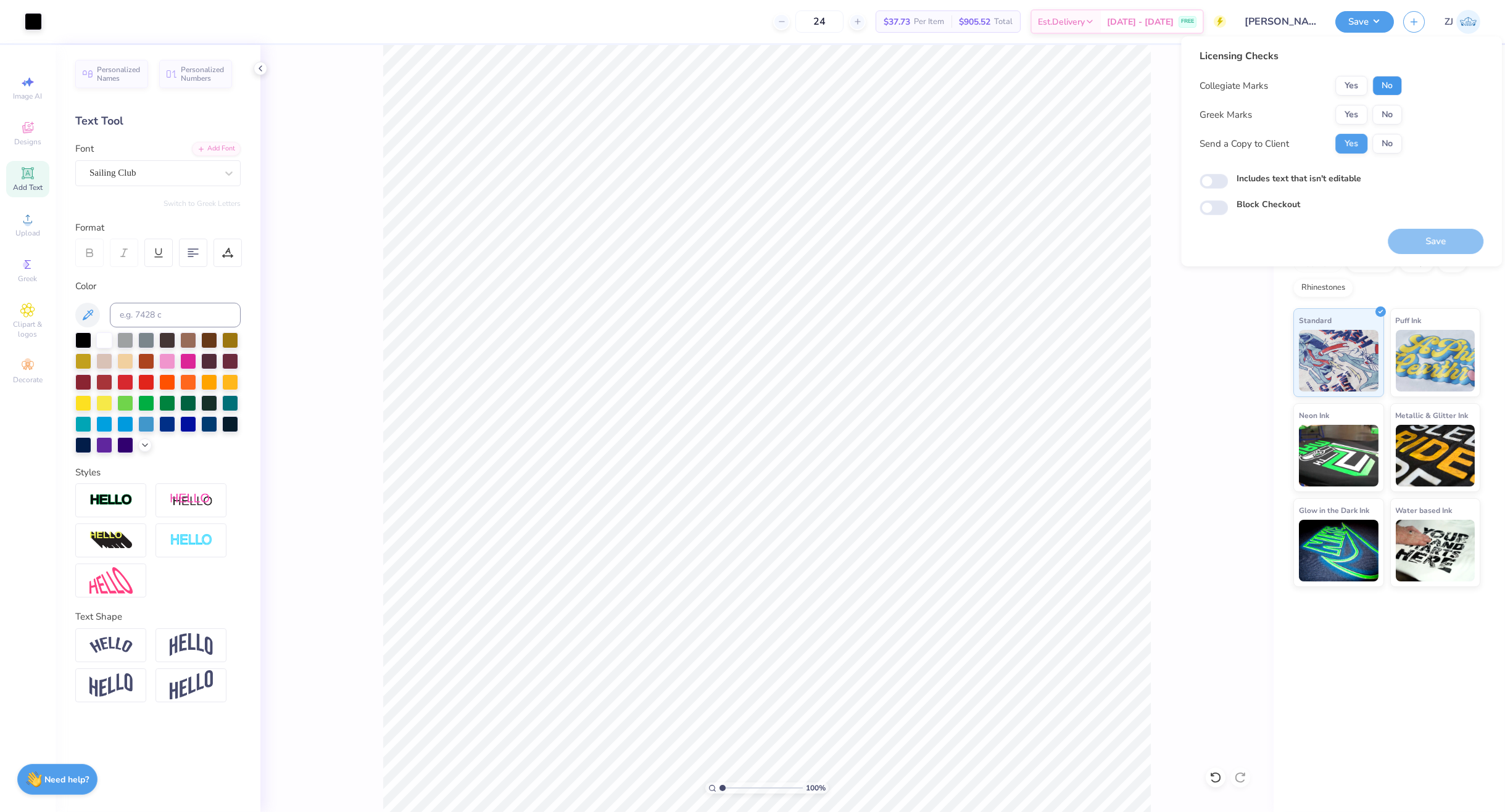
click at [1212, 86] on button "No" at bounding box center [1387, 86] width 30 height 19
click at [1212, 114] on button "Yes" at bounding box center [1351, 114] width 32 height 19
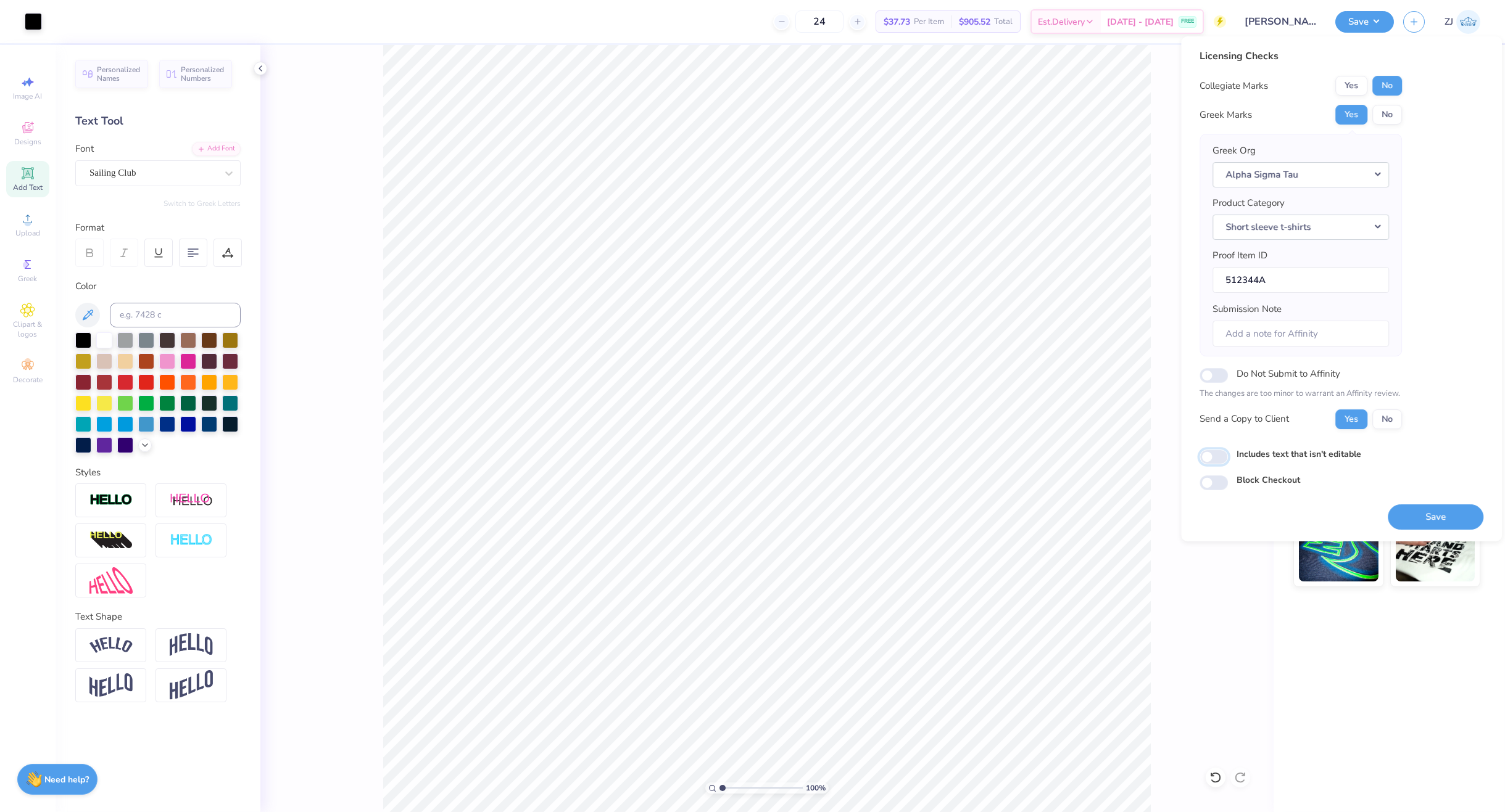
click at [1204, 458] on input "Includes text that isn't editable" at bounding box center [1214, 457] width 28 height 15
click at [1205, 457] on input "Includes text that isn't editable" at bounding box center [1214, 457] width 28 height 15
checkbox input "false"
drag, startPoint x: 1451, startPoint y: 513, endPoint x: 1411, endPoint y: 512, distance: 40.0
click at [1212, 514] on button "Save" at bounding box center [1435, 517] width 96 height 26
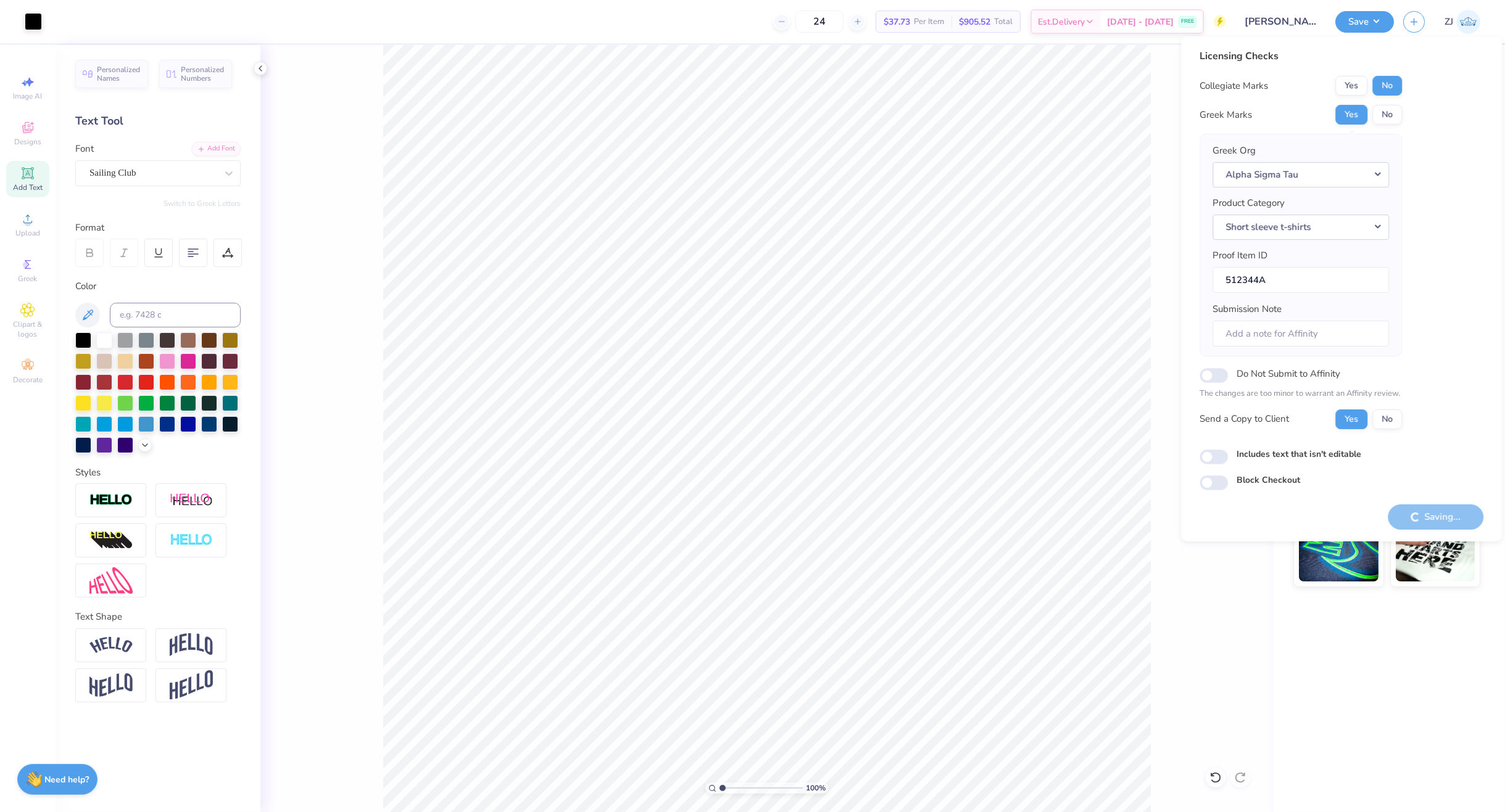
click at [1212, 657] on div "# 512344A Original Proof Comfort Colors Adult Heavyweight T-Shirt Comfort Color…" at bounding box center [1389, 429] width 231 height 767
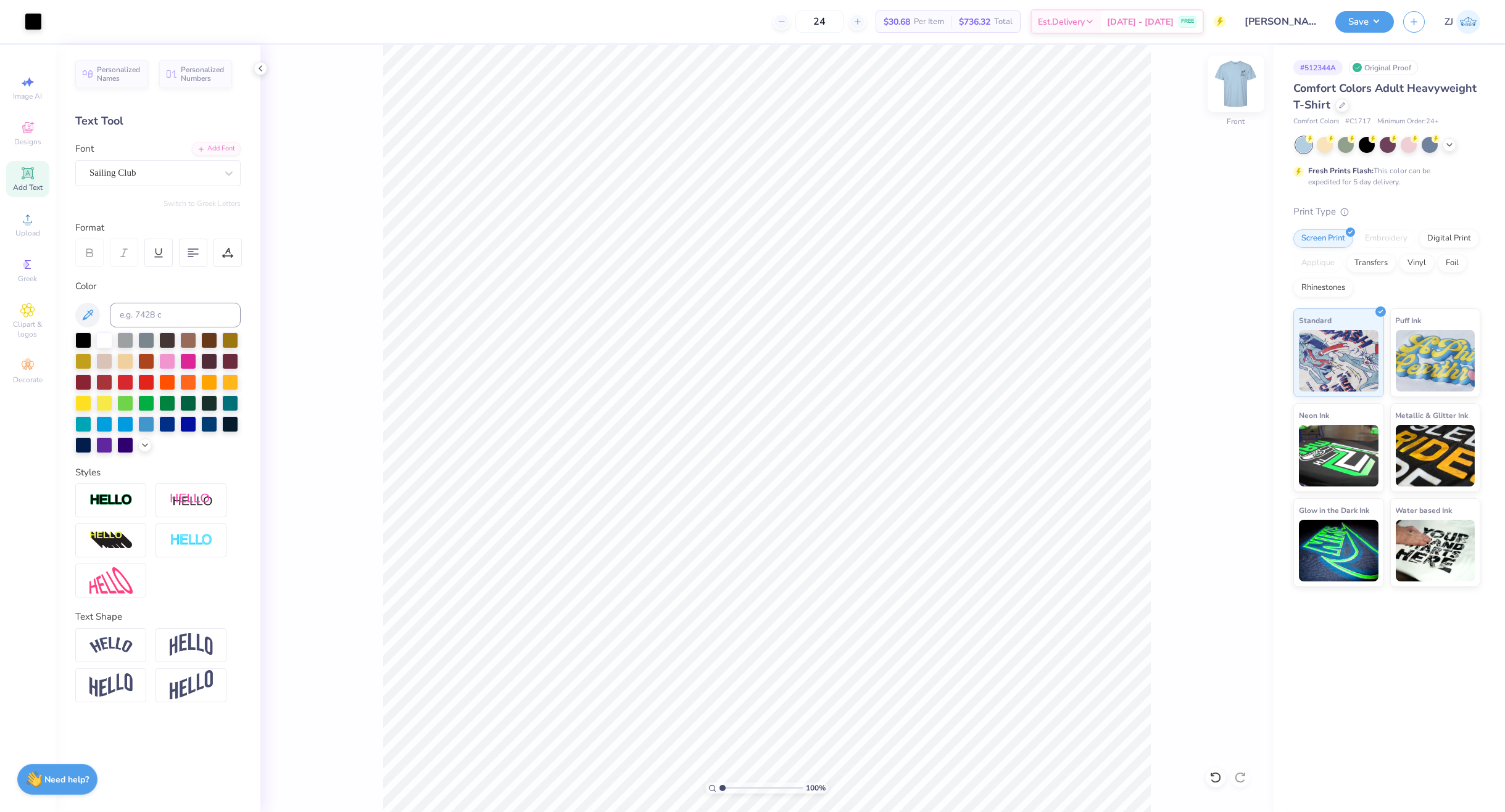
click at [1212, 90] on img at bounding box center [1236, 83] width 49 height 49
click at [1212, 94] on img at bounding box center [1236, 83] width 49 height 49
click at [1212, 370] on input "12.50" at bounding box center [1228, 372] width 44 height 17
type input "12.00"
type input "12.24"
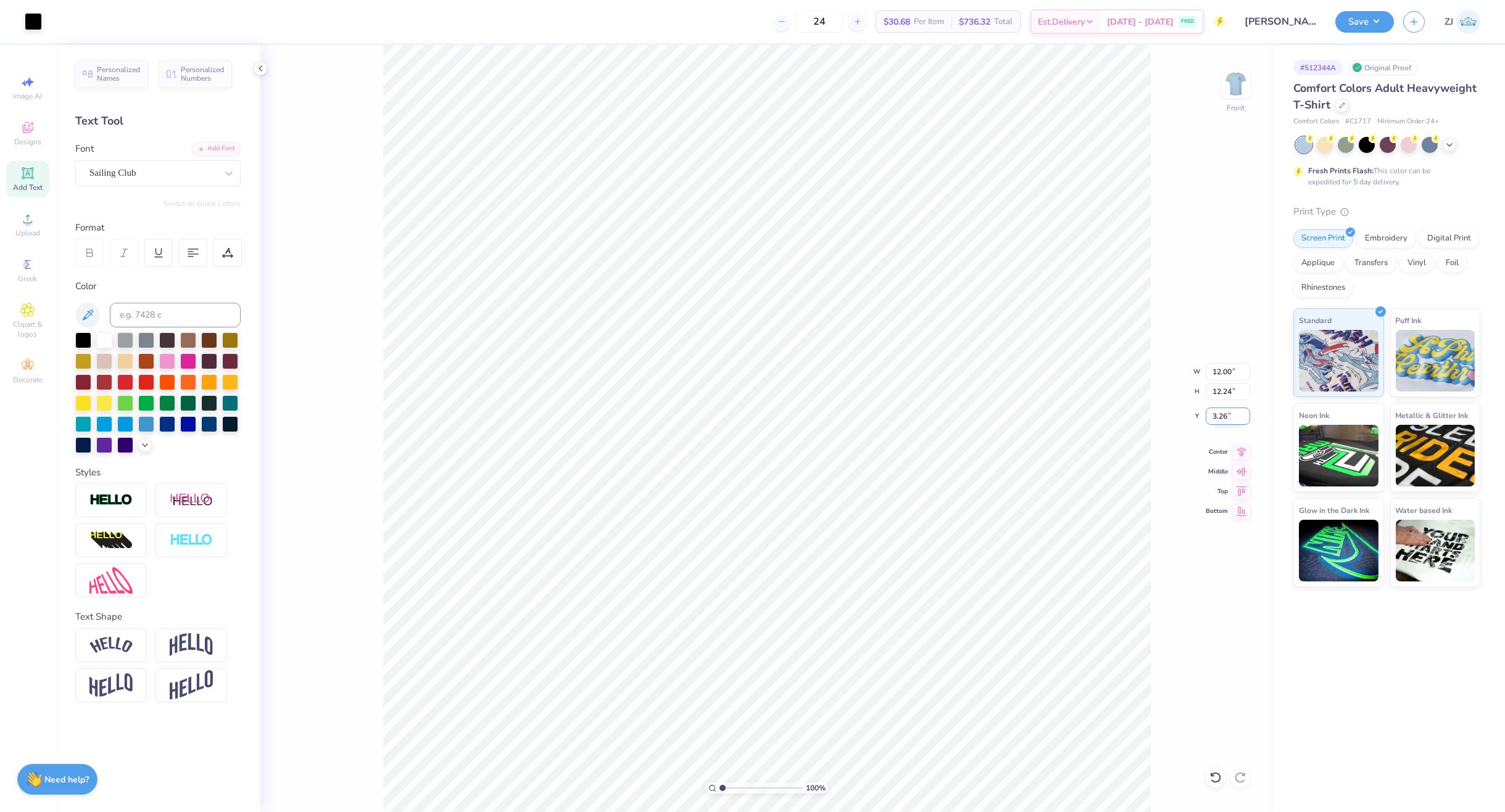
click at [1212, 418] on input "3.26" at bounding box center [1228, 416] width 44 height 17
type input "3.00"
click at [1212, 15] on button "Save" at bounding box center [1364, 20] width 58 height 22
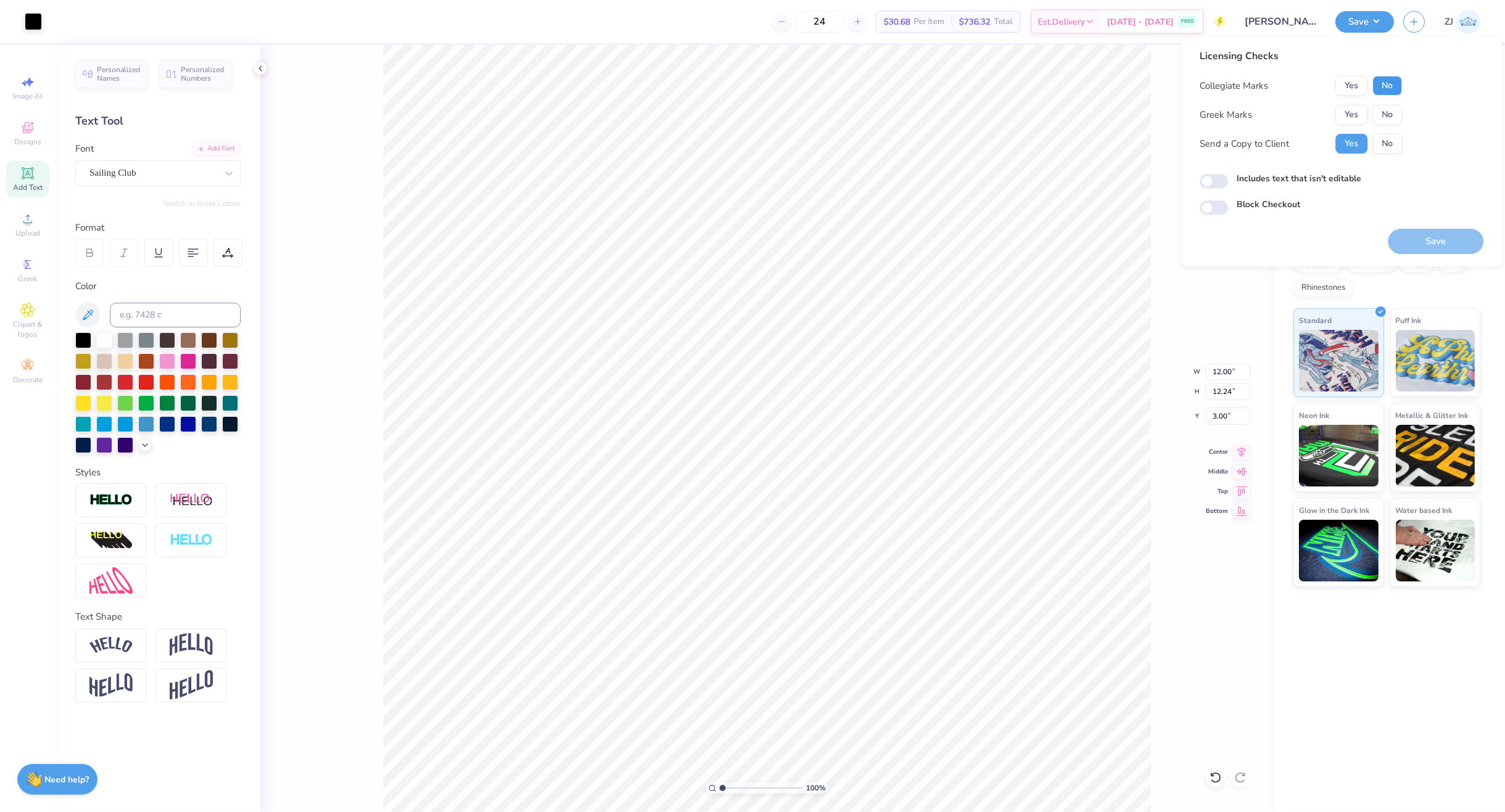
drag, startPoint x: 1393, startPoint y: 88, endPoint x: 1342, endPoint y: 126, distance: 63.6
click at [1212, 89] on button "No" at bounding box center [1387, 86] width 30 height 19
click at [1212, 126] on div "Collegiate Marks Yes No Greek Marks Yes No Send a Copy to Client Yes No" at bounding box center [1301, 115] width 202 height 78
click at [1212, 113] on button "Yes" at bounding box center [1351, 114] width 32 height 19
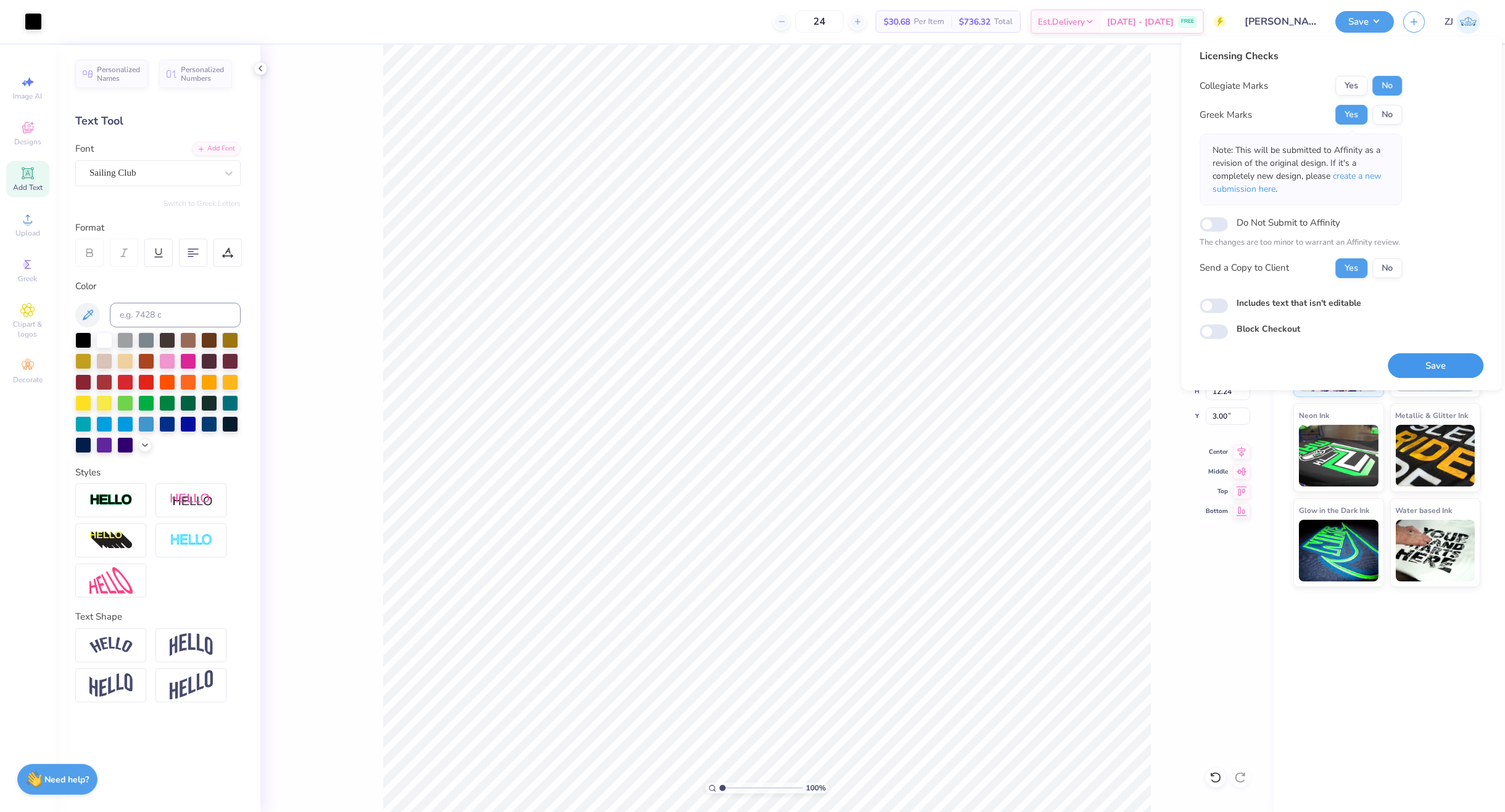
click at [1212, 363] on button "Save" at bounding box center [1435, 366] width 96 height 26
